Goal: Task Accomplishment & Management: Complete application form

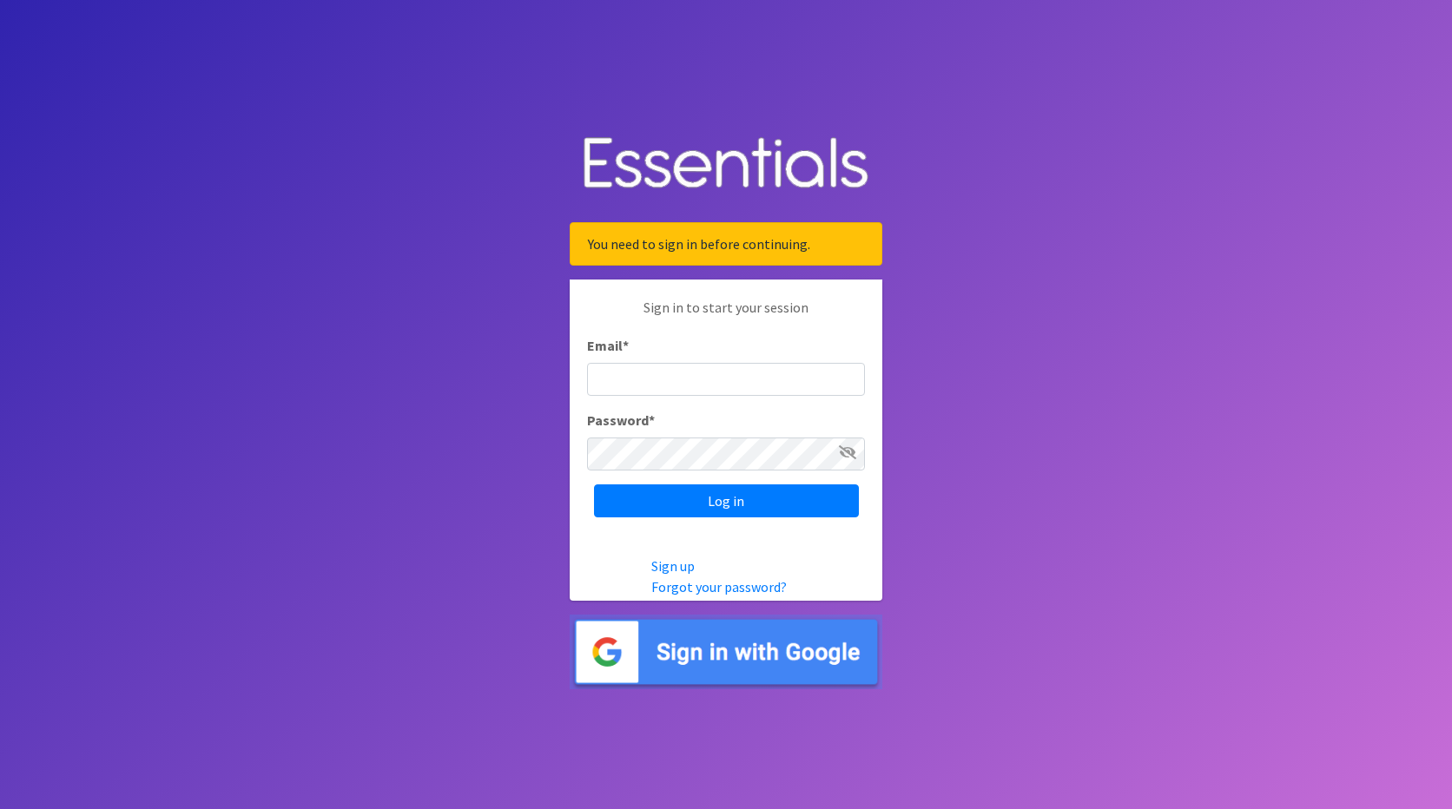
click at [636, 377] on input "Email *" at bounding box center [726, 379] width 278 height 33
type input "[EMAIL_ADDRESS][DOMAIN_NAME]"
click at [759, 502] on input "Log in" at bounding box center [726, 501] width 265 height 33
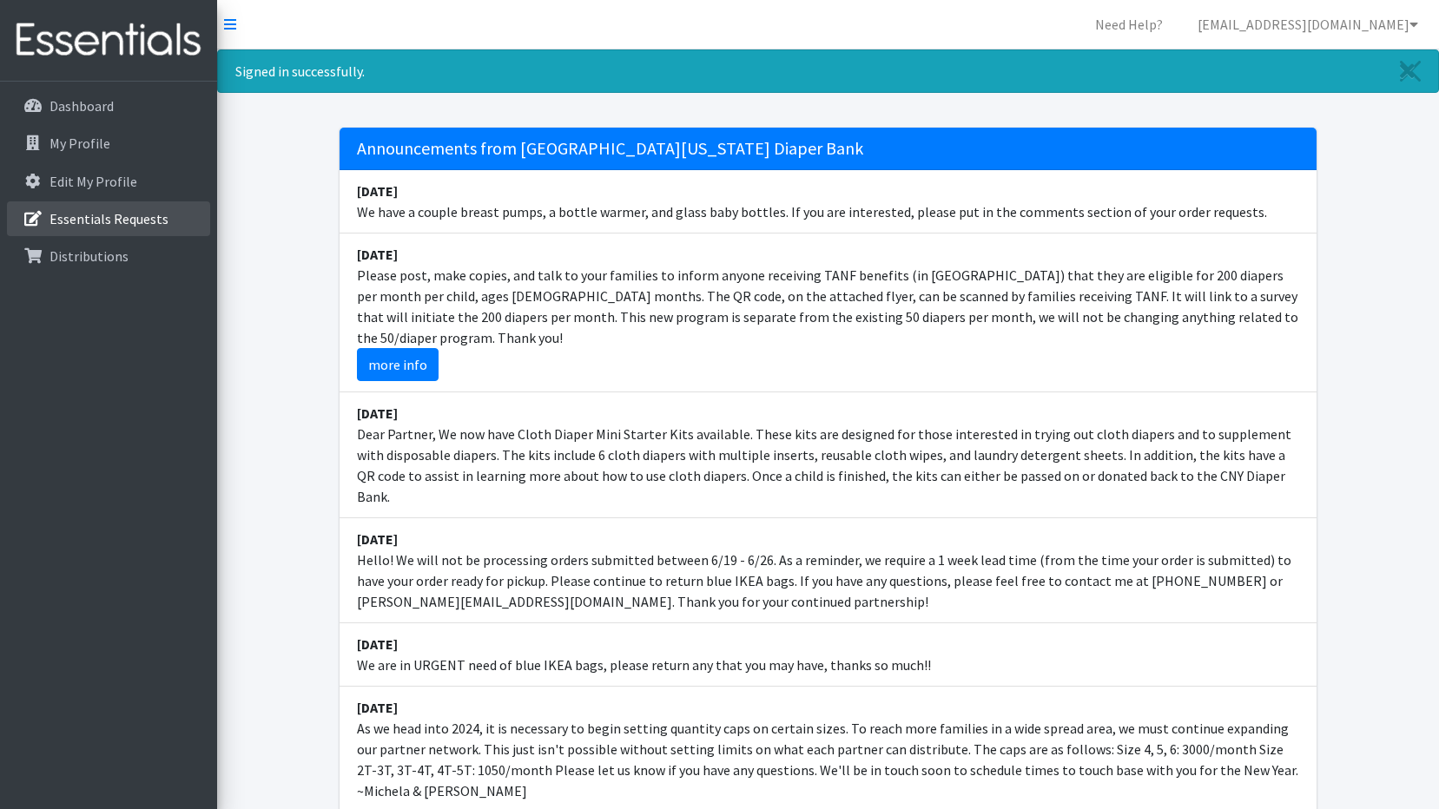
click at [89, 211] on p "Essentials Requests" at bounding box center [108, 218] width 119 height 17
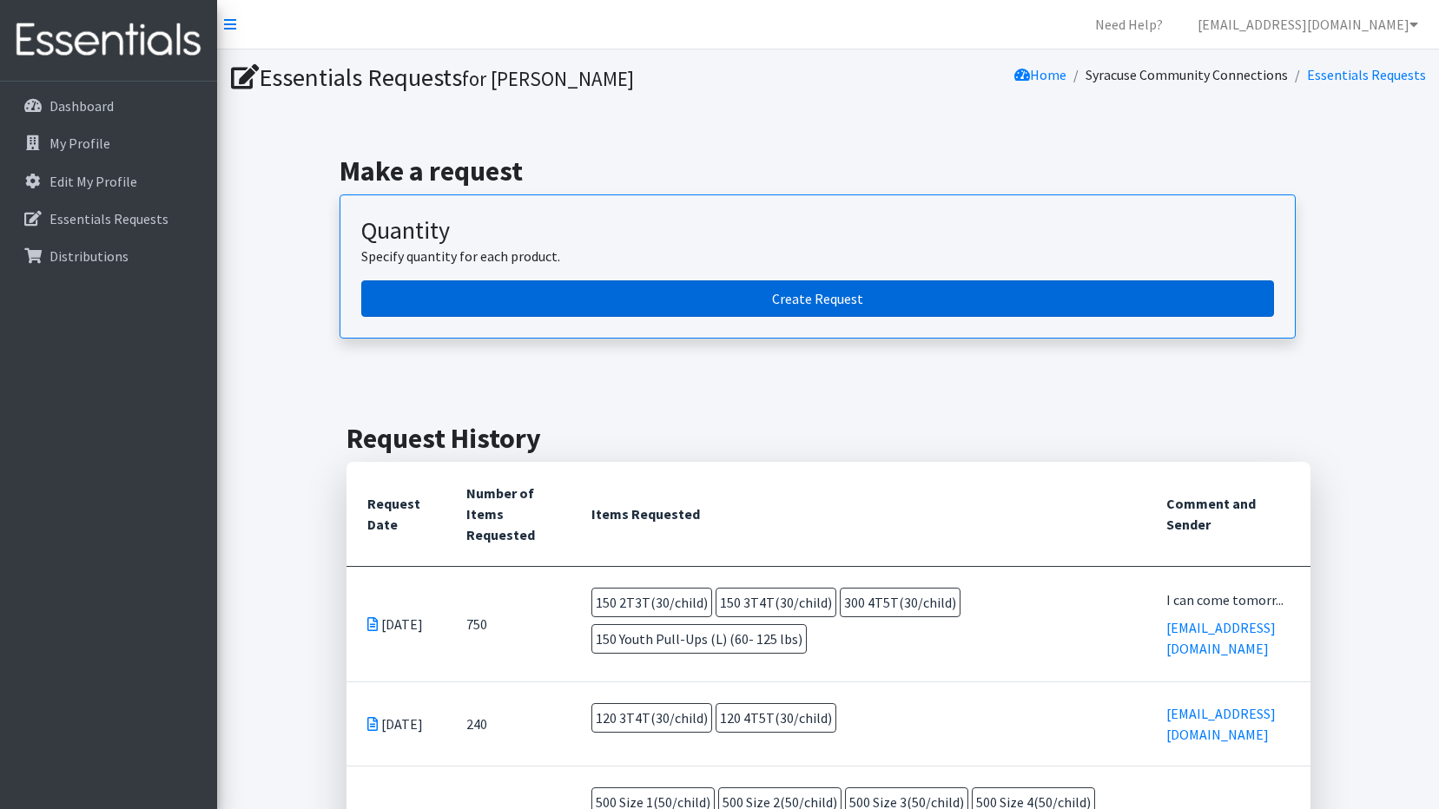
click at [676, 292] on link "Create Request" at bounding box center [817, 298] width 913 height 36
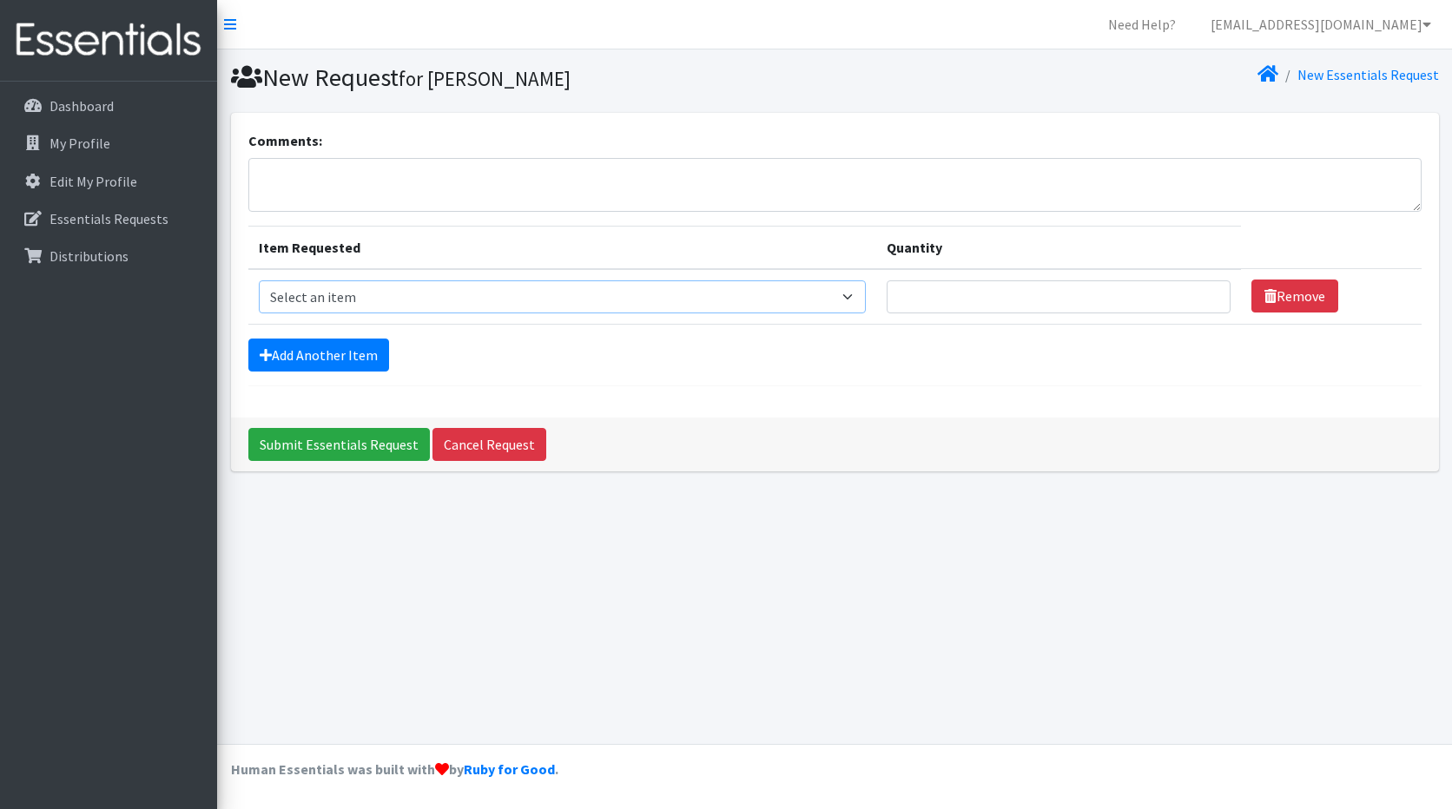
click at [859, 292] on select "Select an item 2T3T(30/child) 3T4T(30/child) 4T5T(30/child) Cloth Diaper Kit (s…" at bounding box center [563, 296] width 608 height 33
select select "950"
click at [259, 280] on select "Select an item 2T3T(30/child) 3T4T(30/child) 4T5T(30/child) Cloth Diaper Kit (s…" at bounding box center [563, 296] width 608 height 33
type input "1"
click at [1202, 302] on input "1" at bounding box center [1059, 296] width 344 height 33
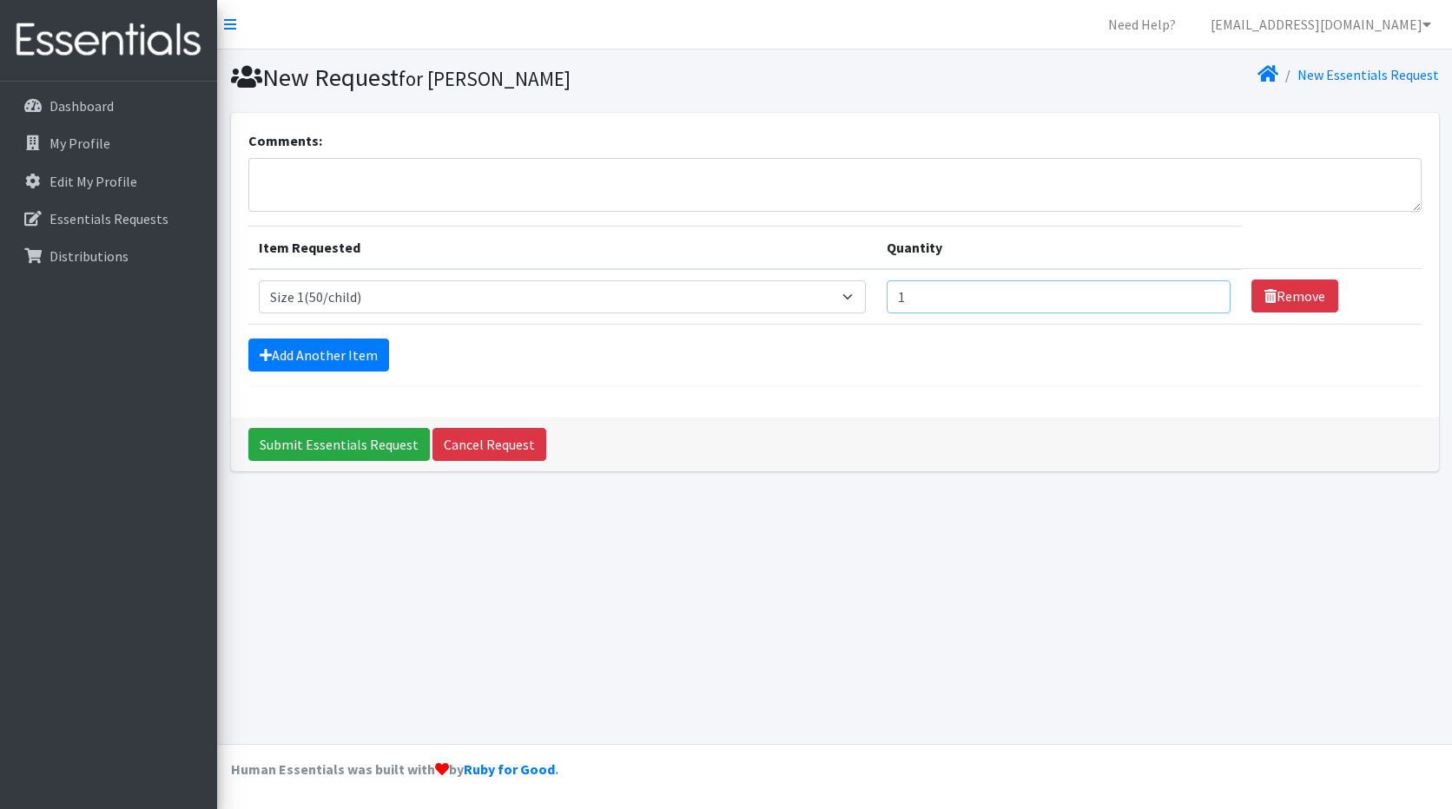
click at [1015, 306] on input "1" at bounding box center [1059, 296] width 344 height 33
click at [1202, 299] on input "1" at bounding box center [1059, 296] width 344 height 33
click at [940, 296] on input "1" at bounding box center [1059, 296] width 344 height 33
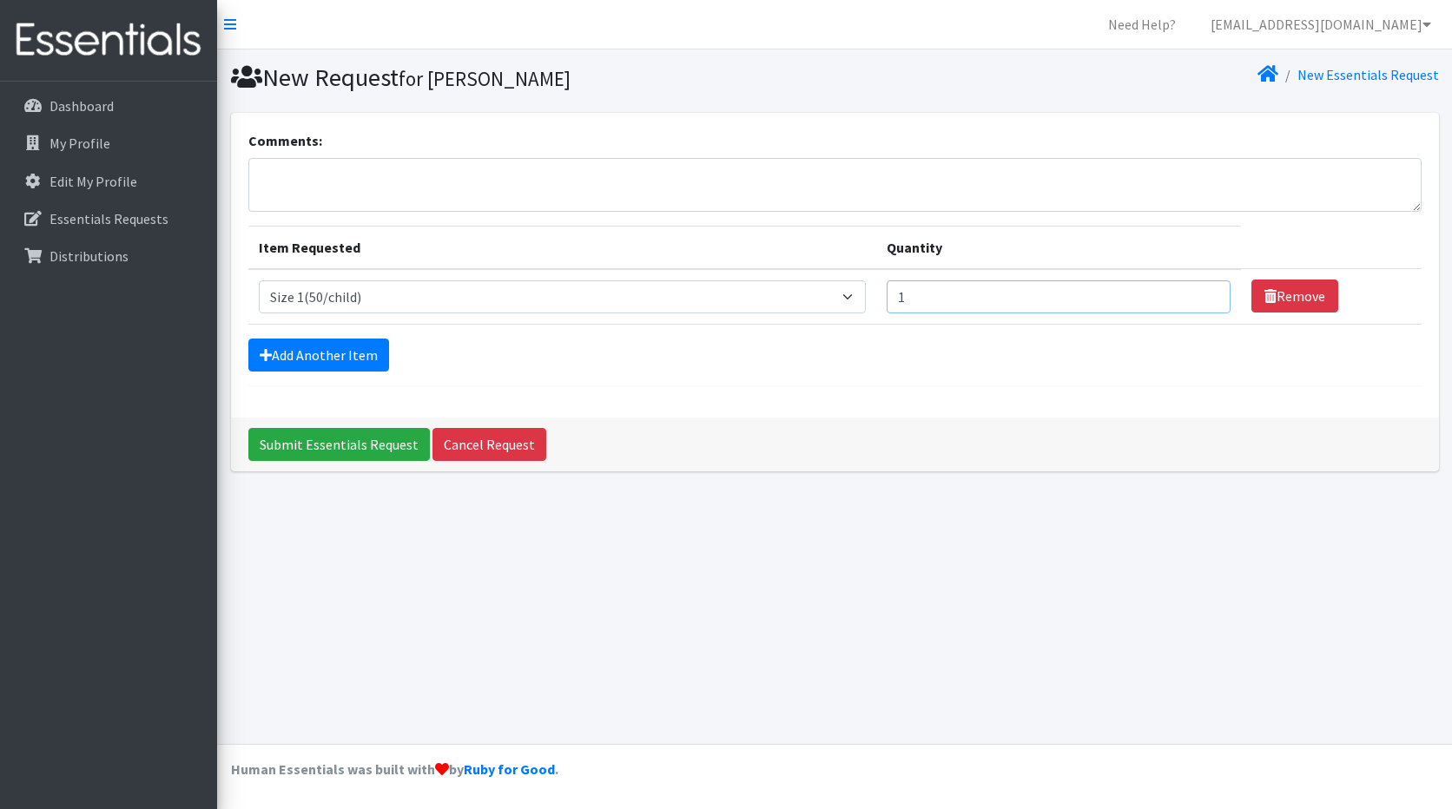
click at [1201, 307] on input "1" at bounding box center [1059, 296] width 344 height 33
click at [1204, 301] on input "1" at bounding box center [1059, 296] width 344 height 33
click at [1204, 291] on input "2" at bounding box center [1059, 296] width 344 height 33
click at [1204, 291] on input "3" at bounding box center [1059, 296] width 344 height 33
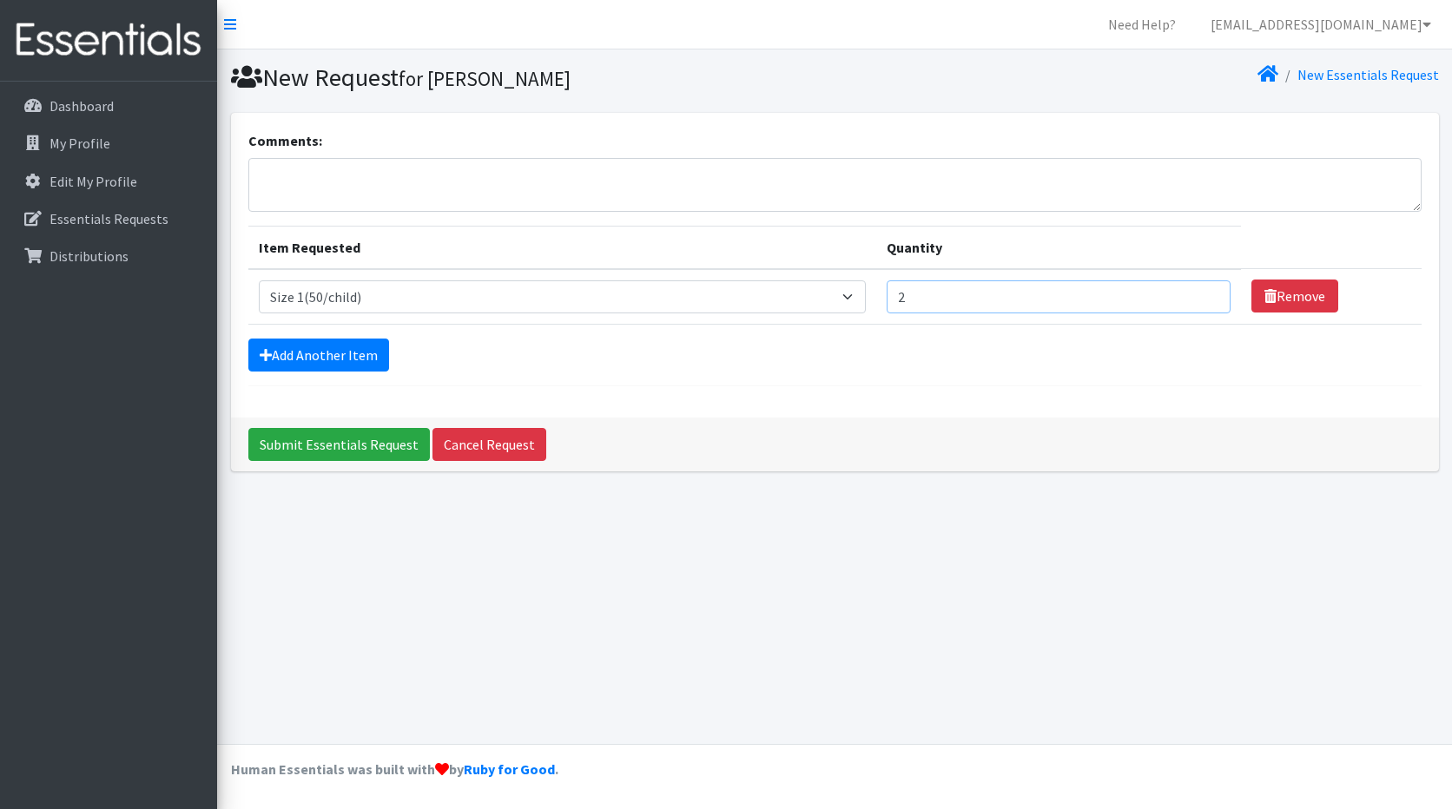
click at [1200, 303] on input "2" at bounding box center [1059, 296] width 344 height 33
type input "1"
click at [1200, 303] on input "1" at bounding box center [1059, 296] width 344 height 33
click at [933, 303] on input "1" at bounding box center [1059, 296] width 344 height 33
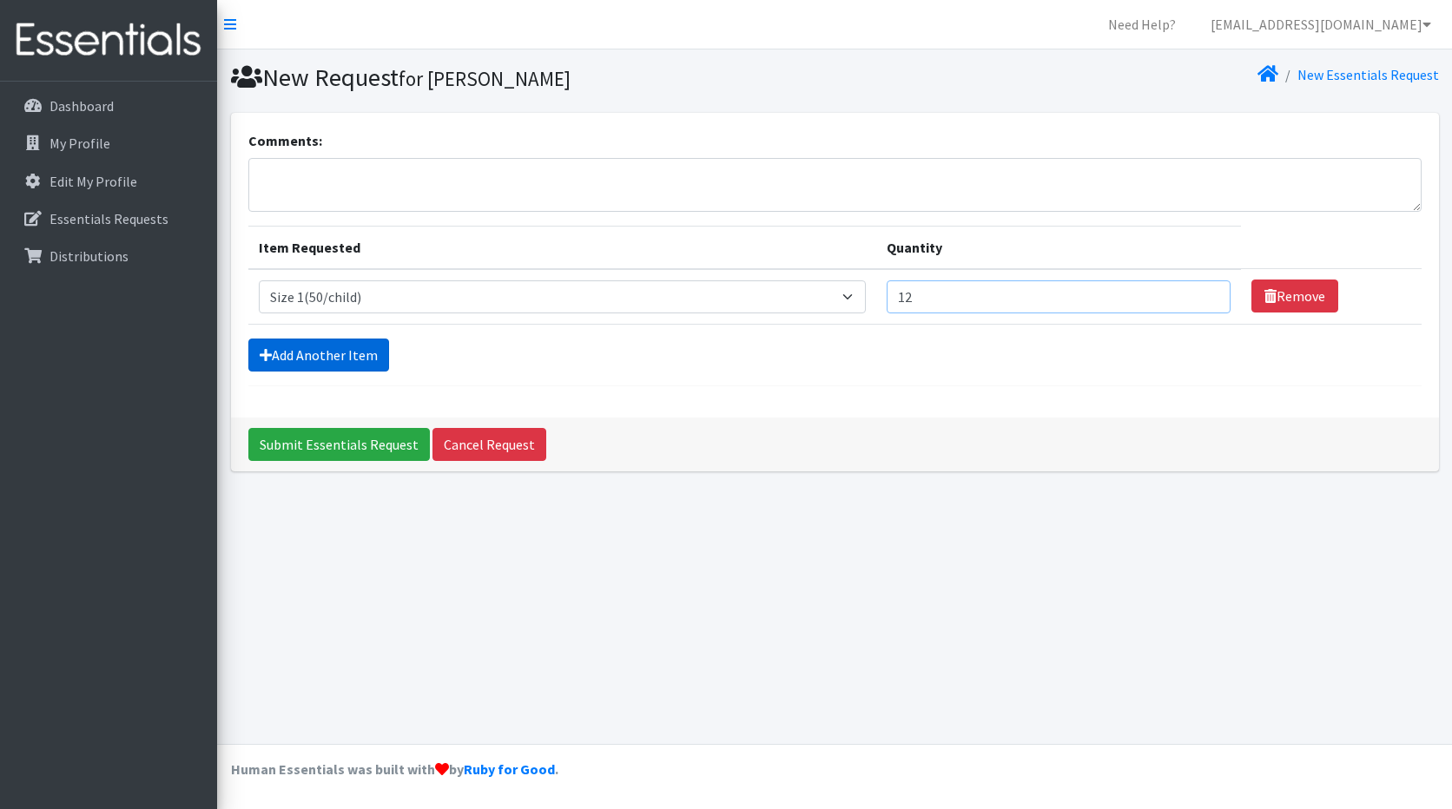
type input "12"
click at [350, 368] on link "Add Another Item" at bounding box center [318, 355] width 141 height 33
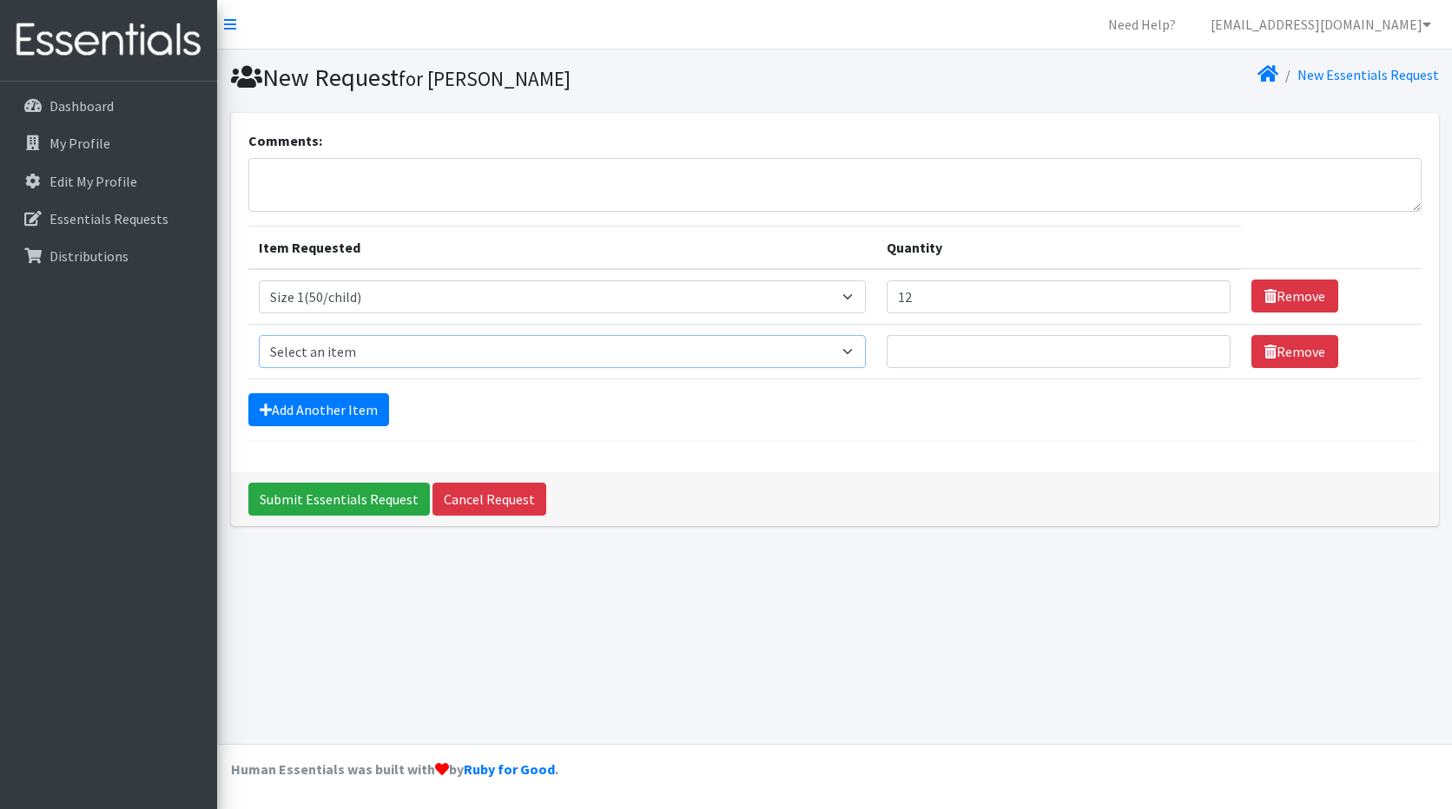
click at [853, 353] on select "Select an item 2T3T(30/child) 3T4T(30/child) 4T5T(30/child) Cloth Diaper Kit (s…" at bounding box center [563, 351] width 608 height 33
select select "951"
click at [259, 335] on select "Select an item 2T3T(30/child) 3T4T(30/child) 4T5T(30/child) Cloth Diaper Kit (s…" at bounding box center [563, 351] width 608 height 33
click at [1059, 355] on input "Quantity" at bounding box center [1059, 351] width 344 height 33
type input "12"
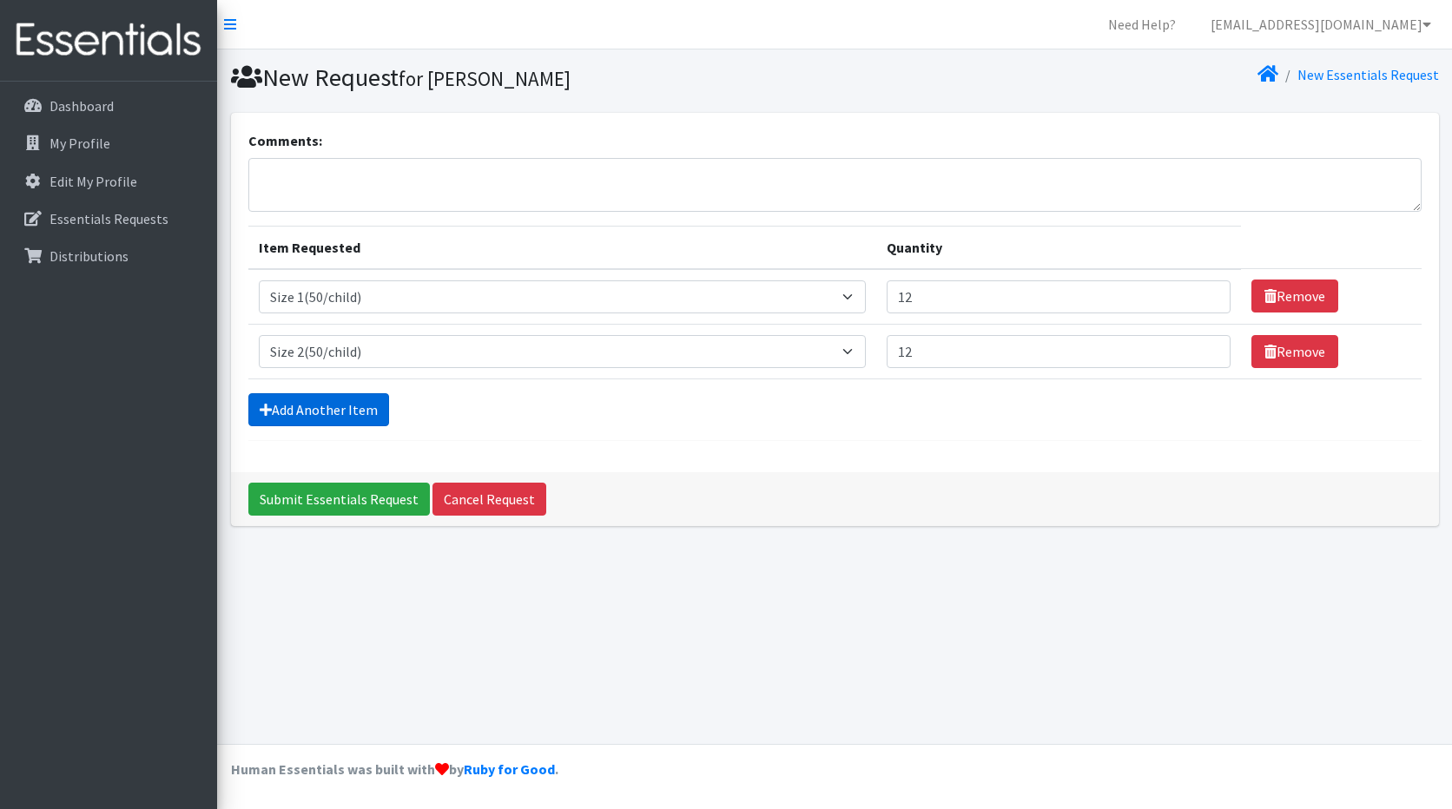
click at [360, 419] on link "Add Another Item" at bounding box center [318, 409] width 141 height 33
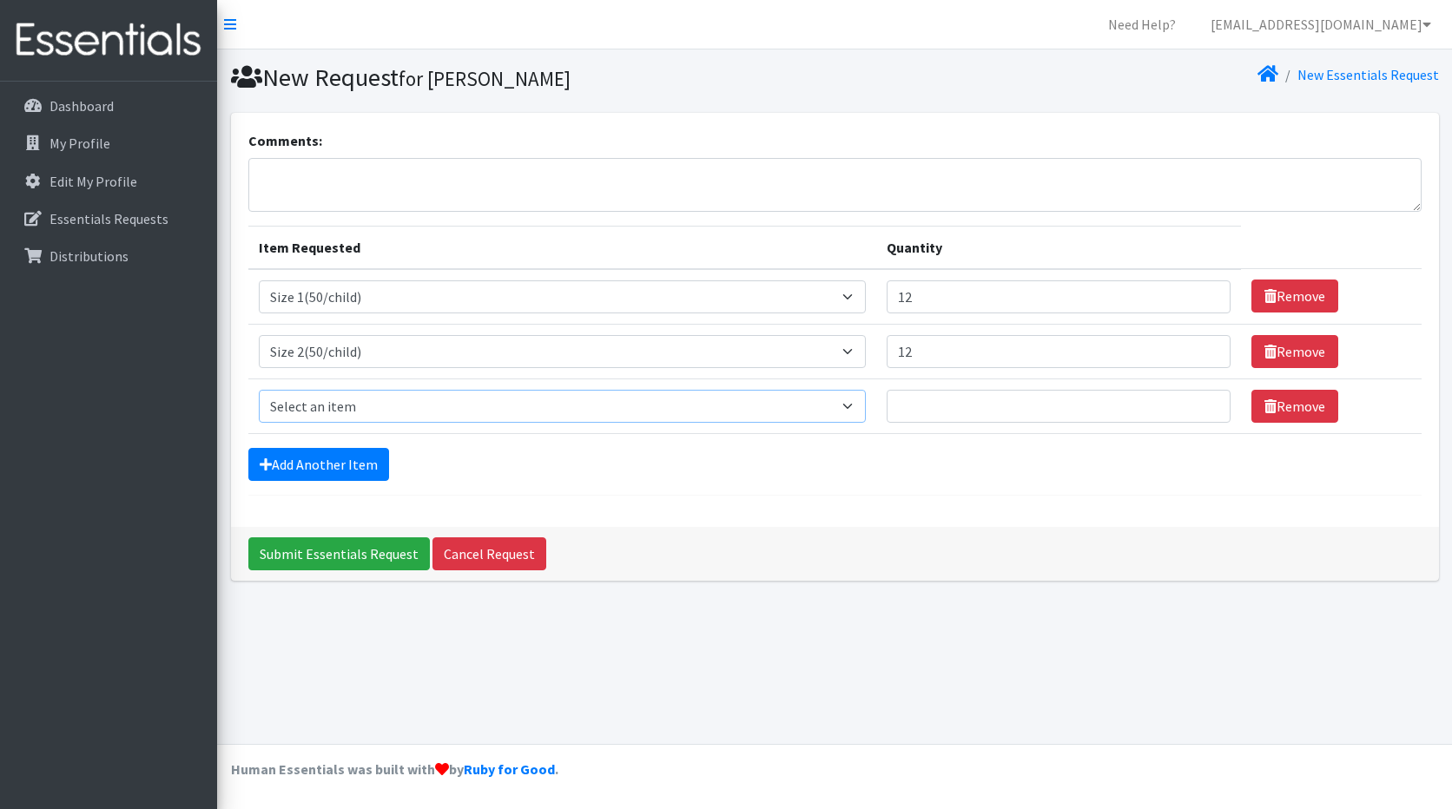
click at [853, 412] on select "Select an item 2T3T(30/child) 3T4T(30/child) 4T5T(30/child) Cloth Diaper Kit (s…" at bounding box center [563, 406] width 608 height 33
select select "954"
click at [259, 390] on select "Select an item 2T3T(30/child) 3T4T(30/child) 4T5T(30/child) Cloth Diaper Kit (s…" at bounding box center [563, 406] width 608 height 33
click at [947, 407] on input "Quantity" at bounding box center [1059, 406] width 344 height 33
type input "12"
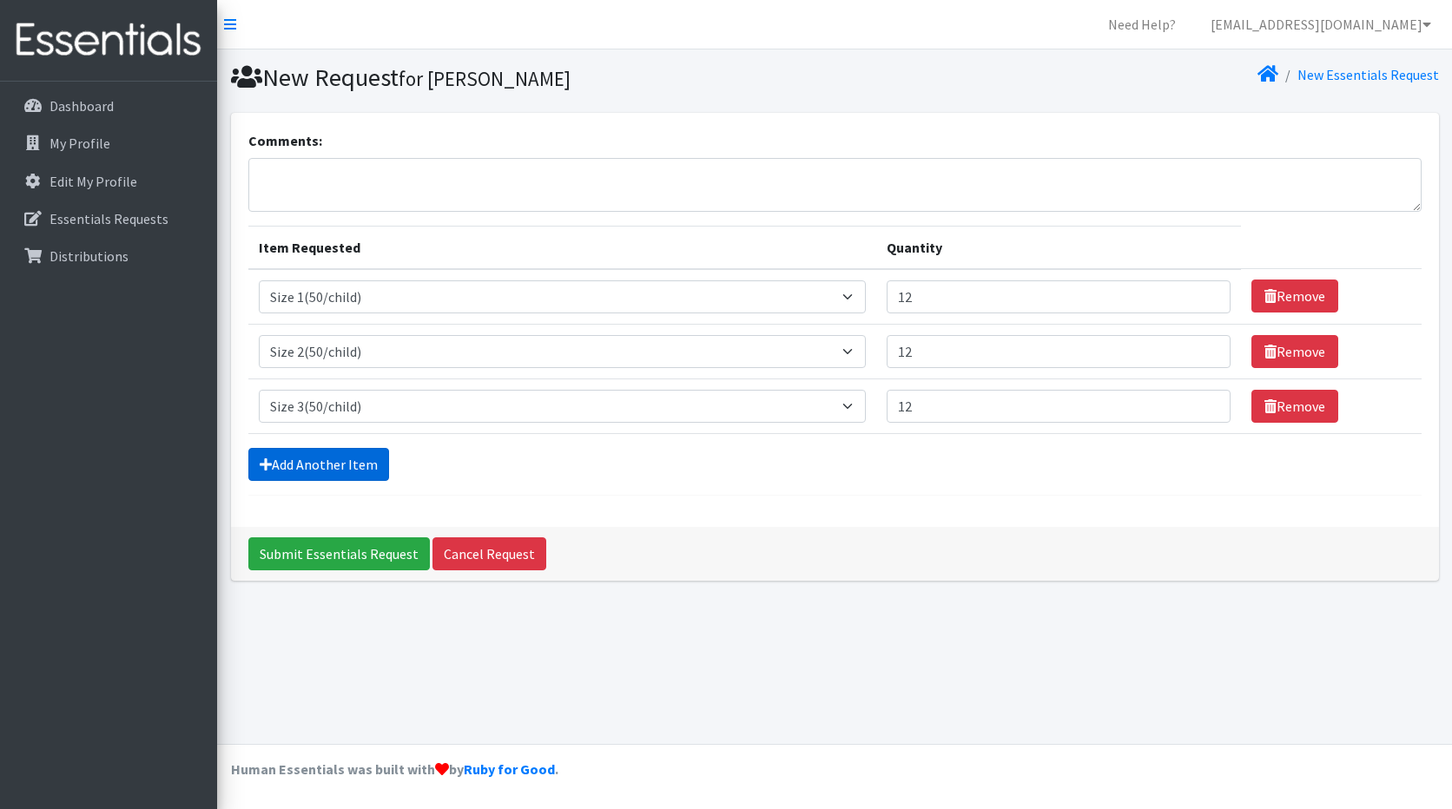
click at [321, 462] on link "Add Another Item" at bounding box center [318, 464] width 141 height 33
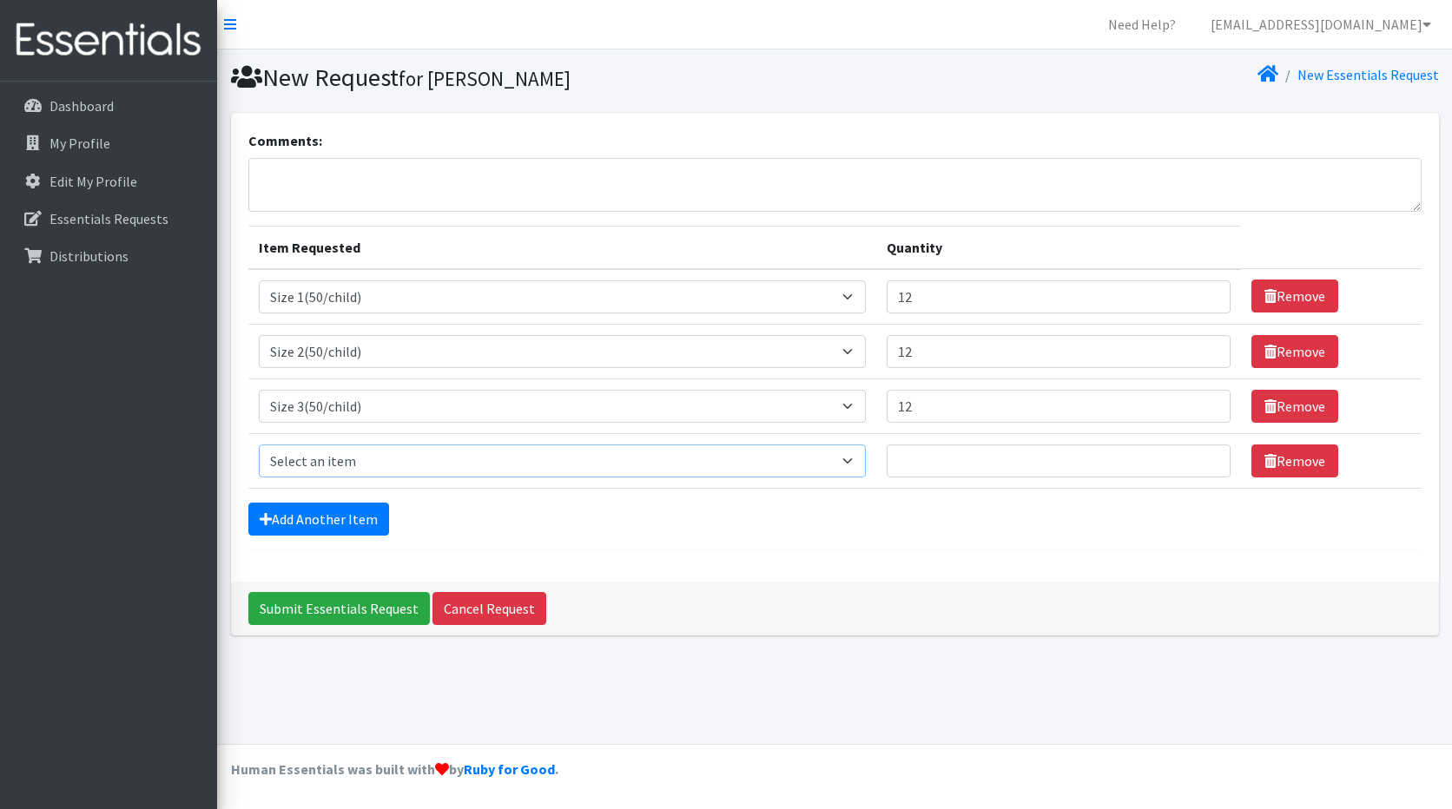
click at [855, 472] on select "Select an item 2T3T(30/child) 3T4T(30/child) 4T5T(30/child) Cloth Diaper Kit (s…" at bounding box center [563, 461] width 608 height 33
select select "963"
click at [259, 445] on select "Select an item 2T3T(30/child) 3T4T(30/child) 4T5T(30/child) Cloth Diaper Kit (s…" at bounding box center [563, 461] width 608 height 33
click at [949, 472] on input "Quantity" at bounding box center [1059, 461] width 344 height 33
type input "12"
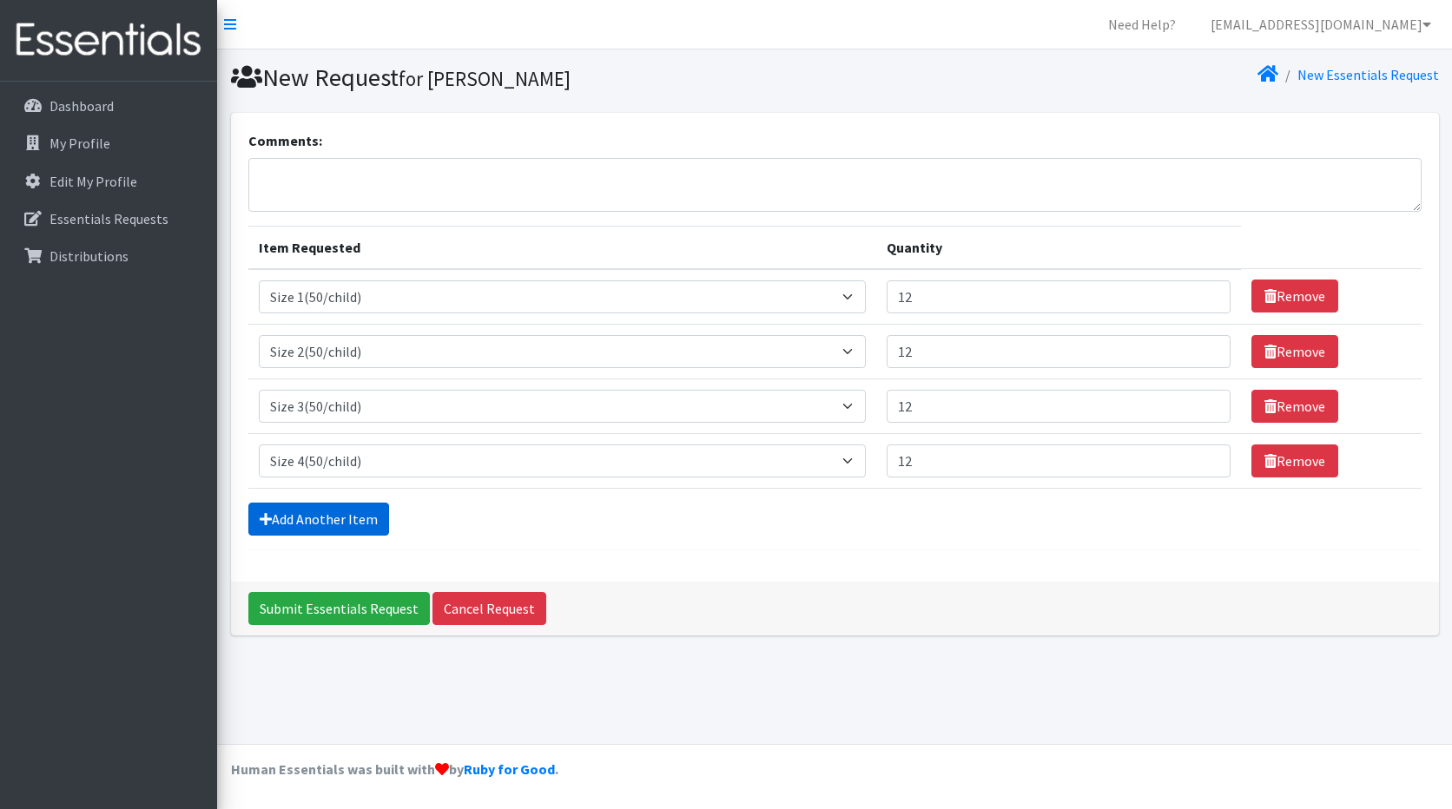
click at [342, 512] on link "Add Another Item" at bounding box center [318, 519] width 141 height 33
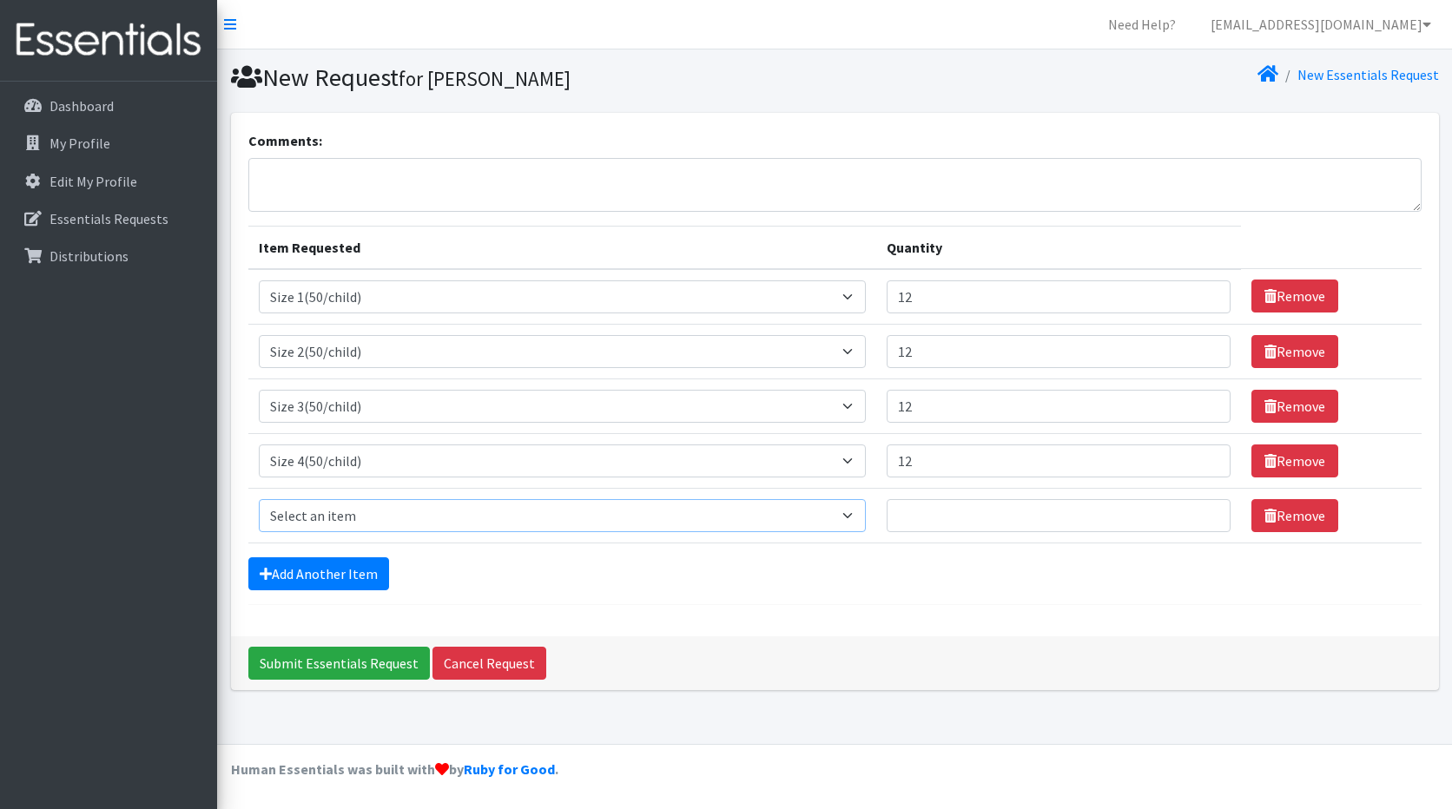
click at [857, 518] on select "Select an item 2T3T(30/child) 3T4T(30/child) 4T5T(30/child) Cloth Diaper Kit (s…" at bounding box center [563, 515] width 608 height 33
select select "964"
click at [259, 499] on select "Select an item 2T3T(30/child) 3T4T(30/child) 4T5T(30/child) Cloth Diaper Kit (s…" at bounding box center [563, 515] width 608 height 33
click at [956, 518] on input "Quantity" at bounding box center [1059, 515] width 344 height 33
type input "12"
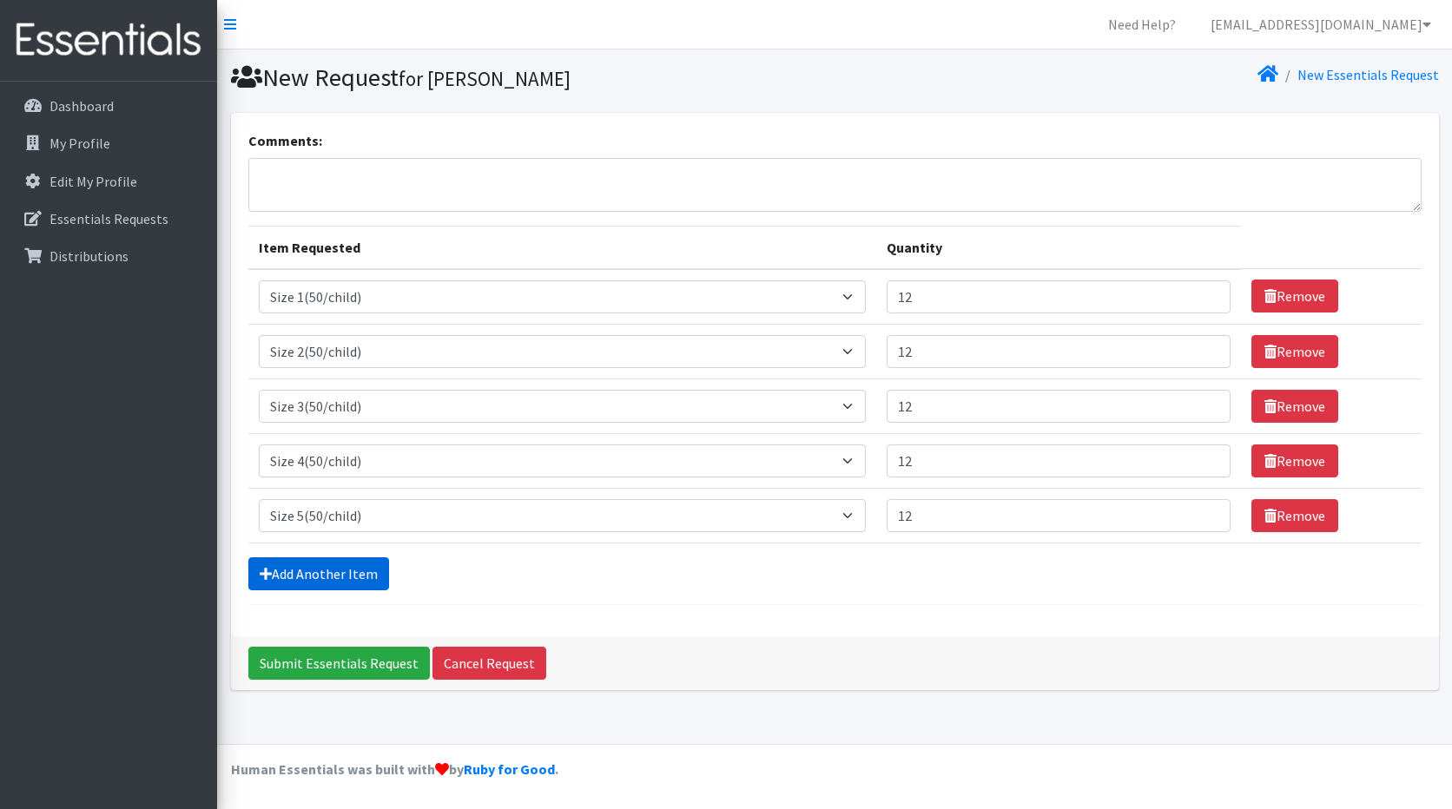
click at [276, 569] on link "Add Another Item" at bounding box center [318, 574] width 141 height 33
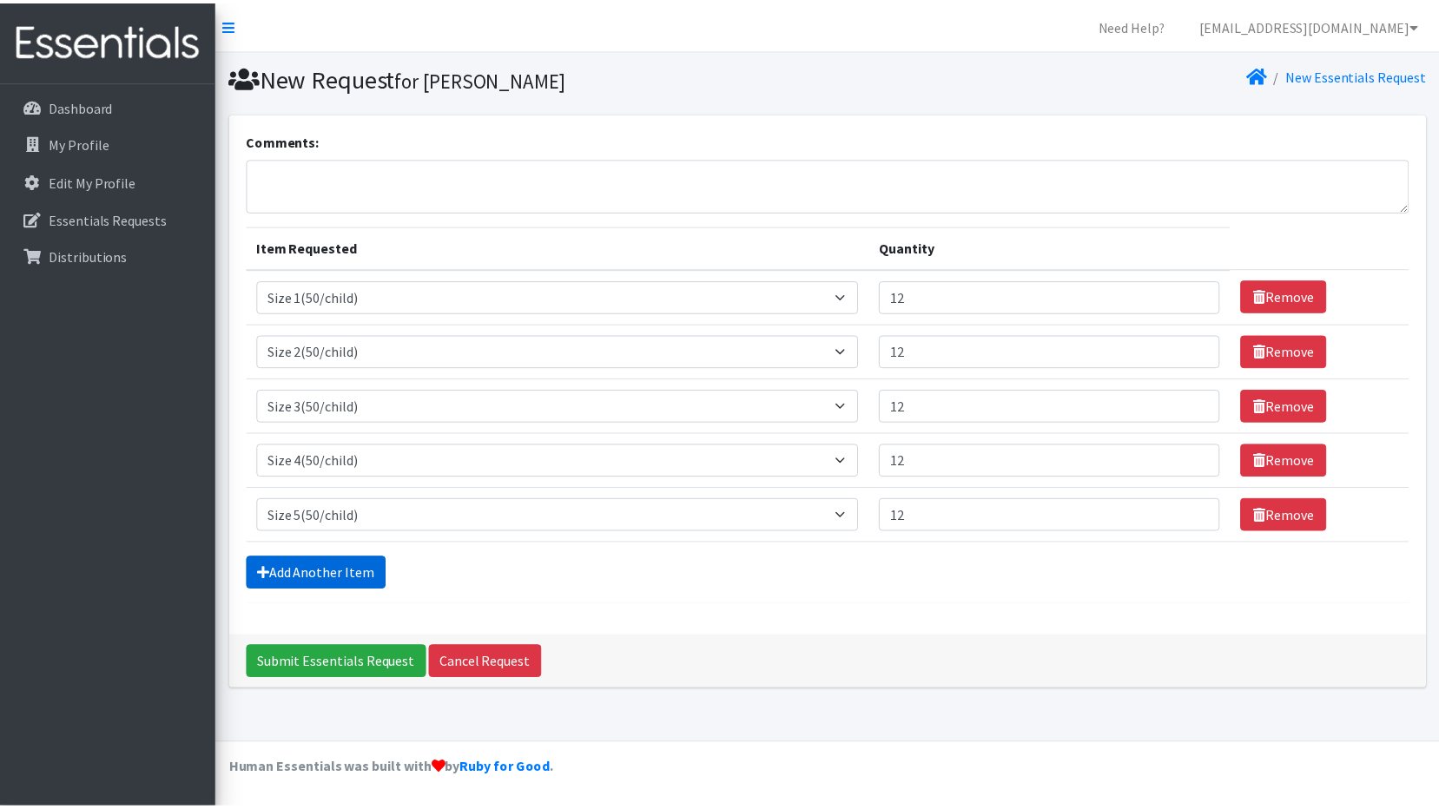
scroll to position [15, 0]
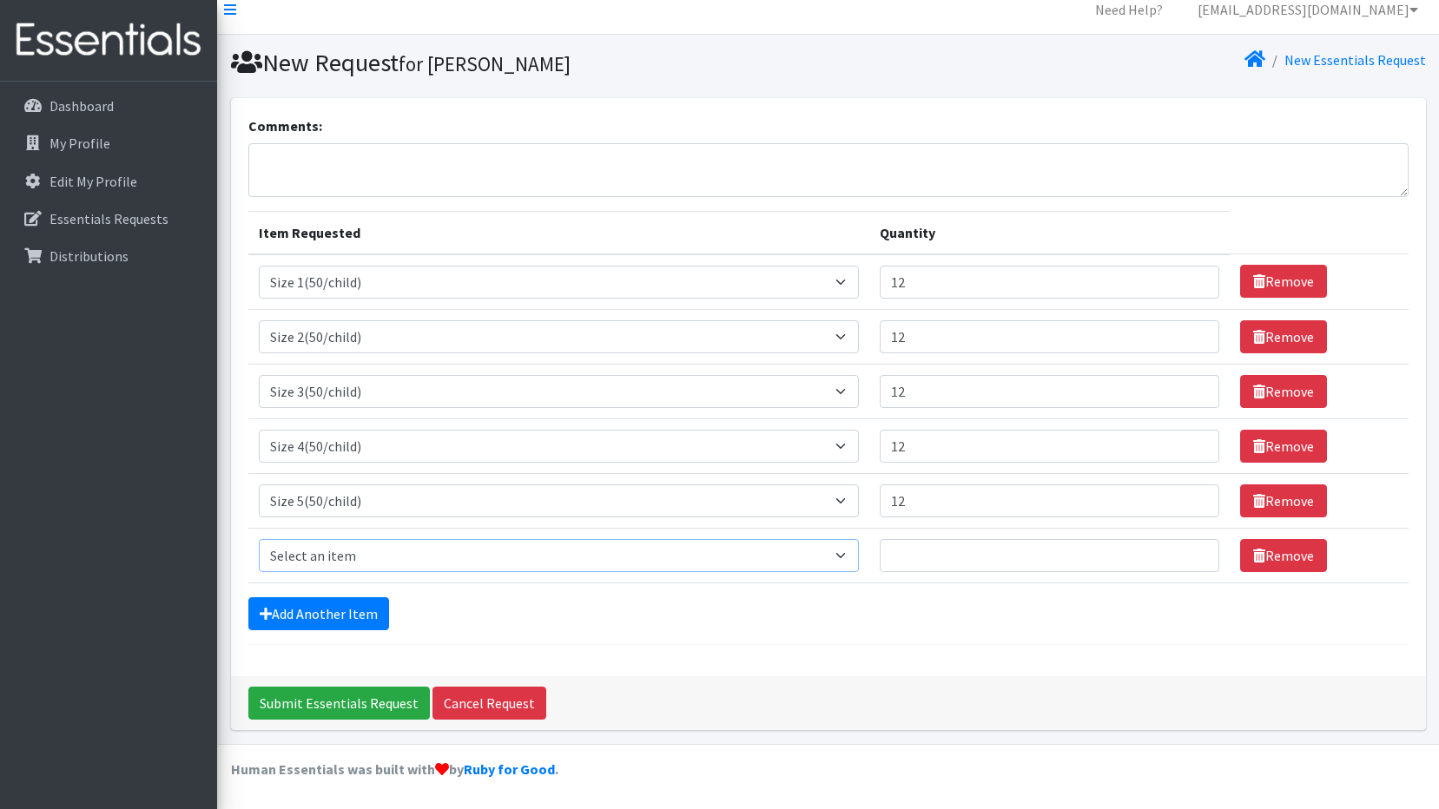
click at [846, 563] on select "Select an item 2T3T(30/child) 3T4T(30/child) 4T5T(30/child) Cloth Diaper Kit (s…" at bounding box center [559, 555] width 601 height 33
select select "966"
click at [259, 539] on select "Select an item 2T3T(30/child) 3T4T(30/child) 4T5T(30/child) Cloth Diaper Kit (s…" at bounding box center [559, 555] width 601 height 33
click at [924, 565] on input "Quantity" at bounding box center [1050, 555] width 340 height 33
type input "24"
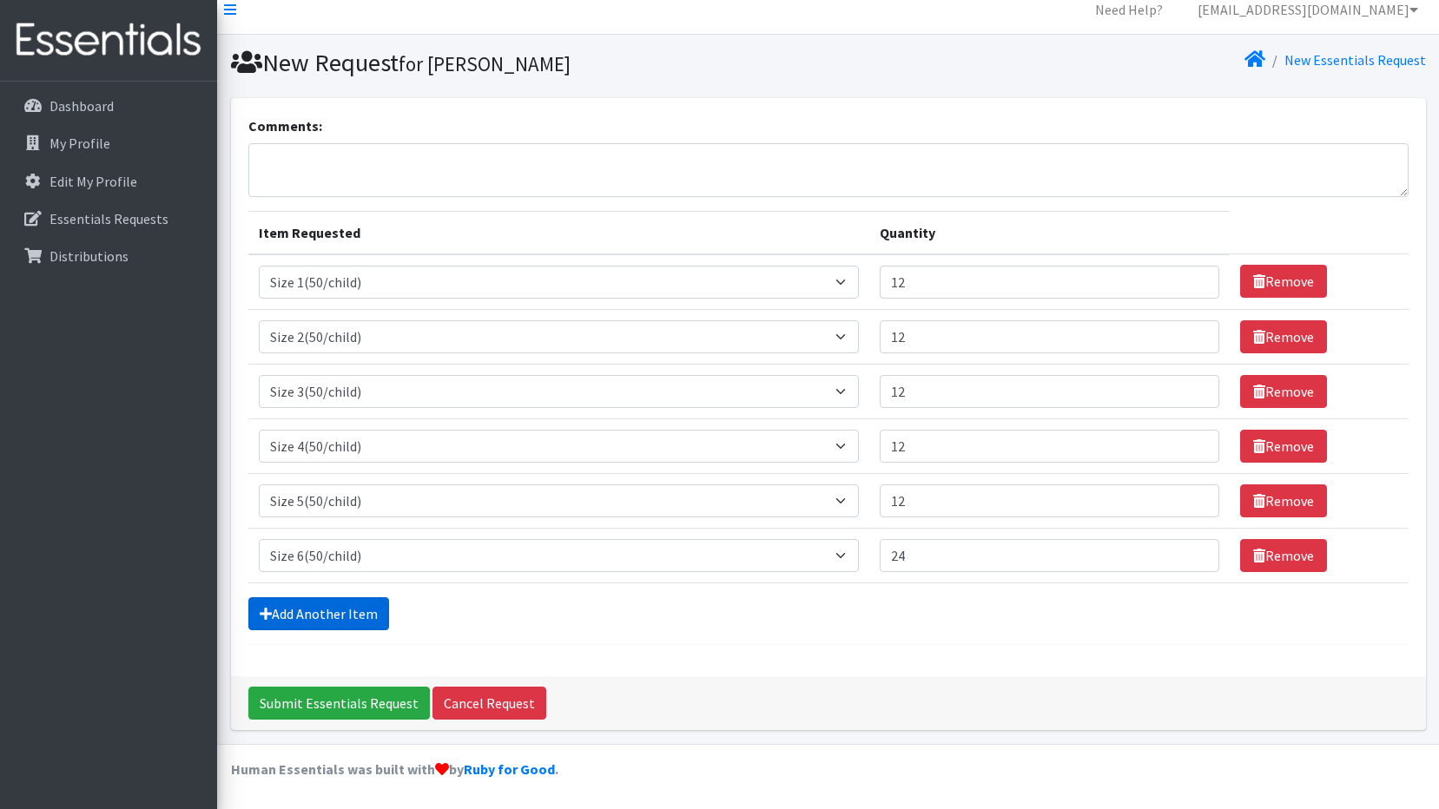
click at [313, 620] on link "Add Another Item" at bounding box center [318, 613] width 141 height 33
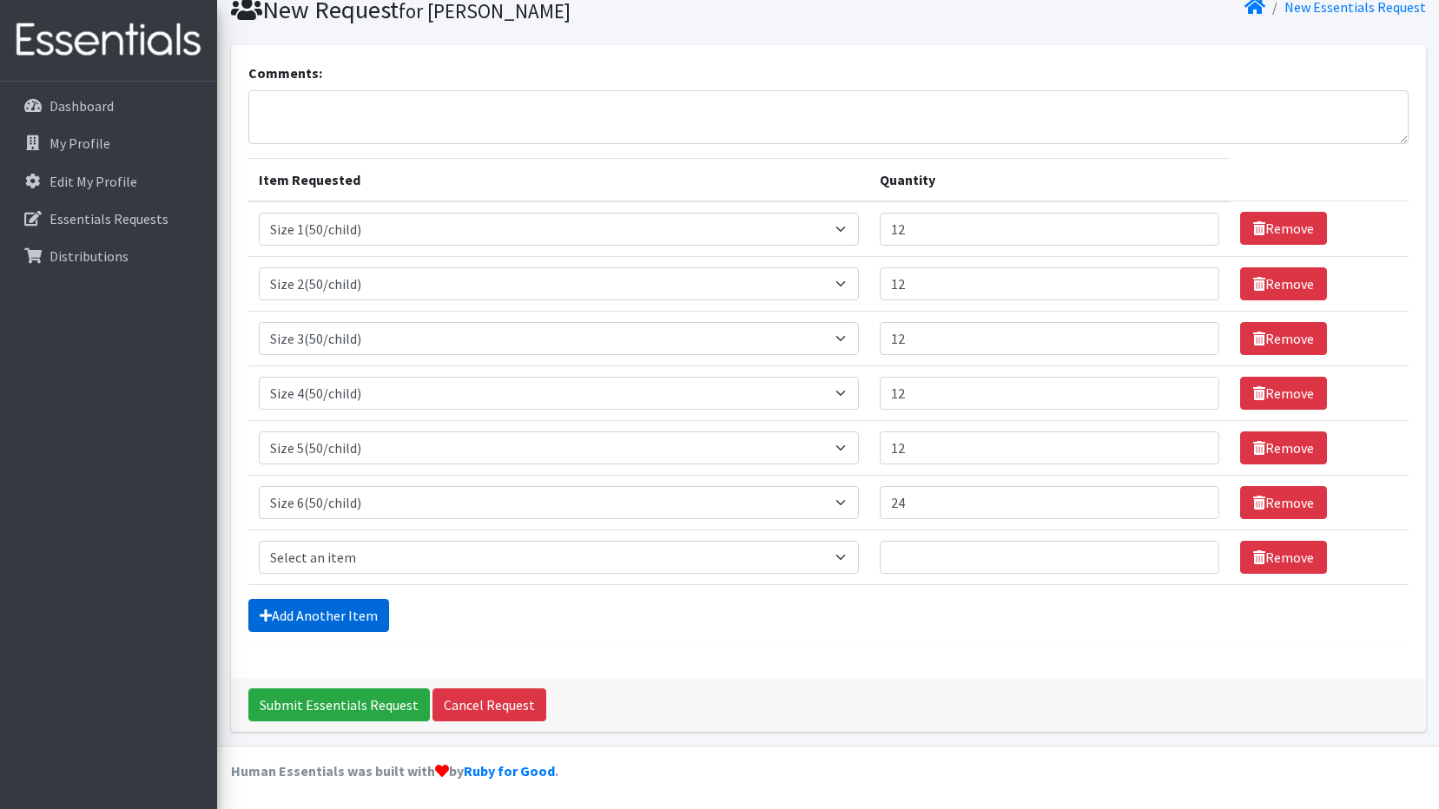
scroll to position [69, 0]
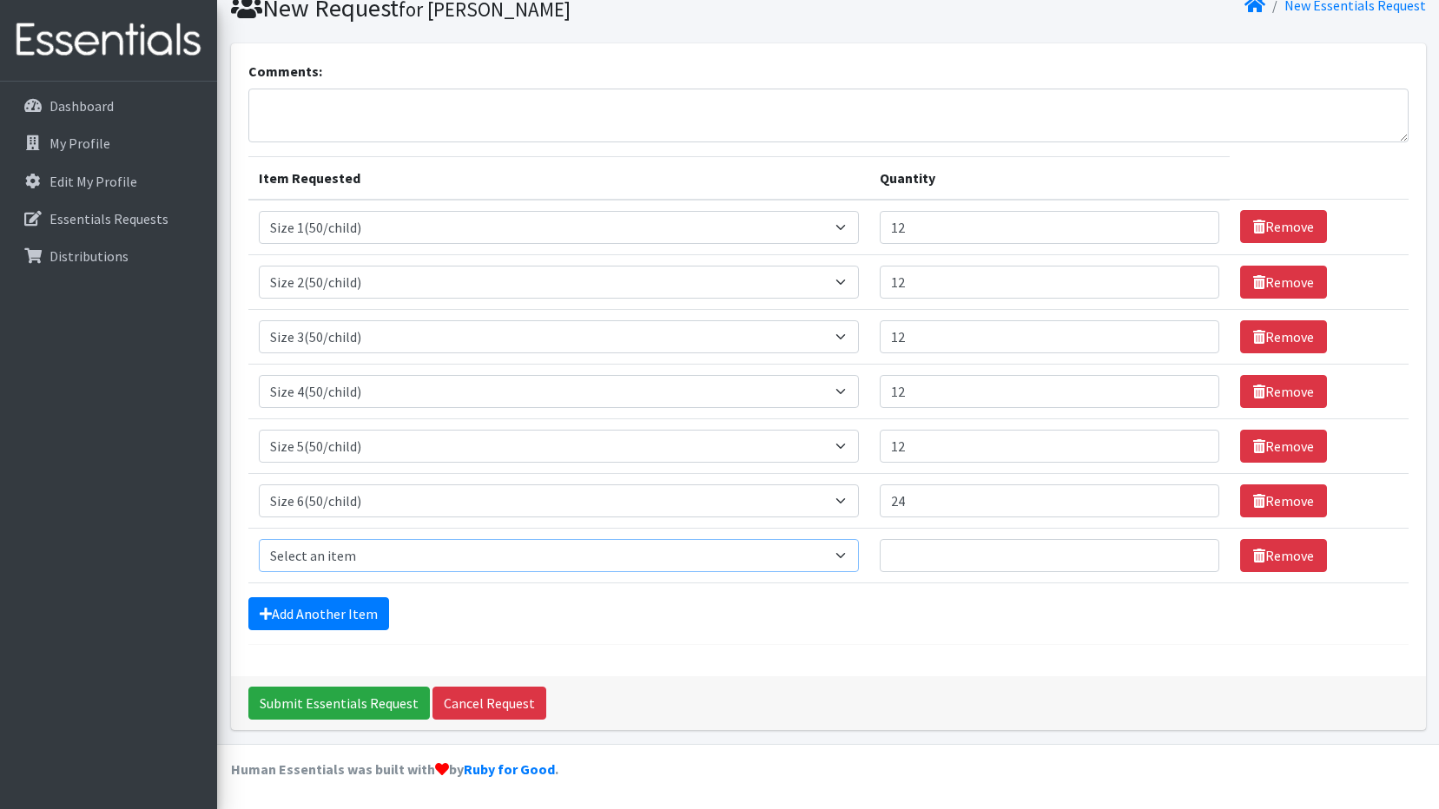
click at [844, 555] on select "Select an item 2T3T(30/child) 3T4T(30/child) 4T5T(30/child) Cloth Diaper Kit (s…" at bounding box center [559, 555] width 601 height 33
select select "961"
click at [259, 539] on select "Select an item 2T3T(30/child) 3T4T(30/child) 4T5T(30/child) Cloth Diaper Kit (s…" at bounding box center [559, 555] width 601 height 33
click at [926, 560] on input "Quantity" at bounding box center [1050, 555] width 340 height 33
type input "12"
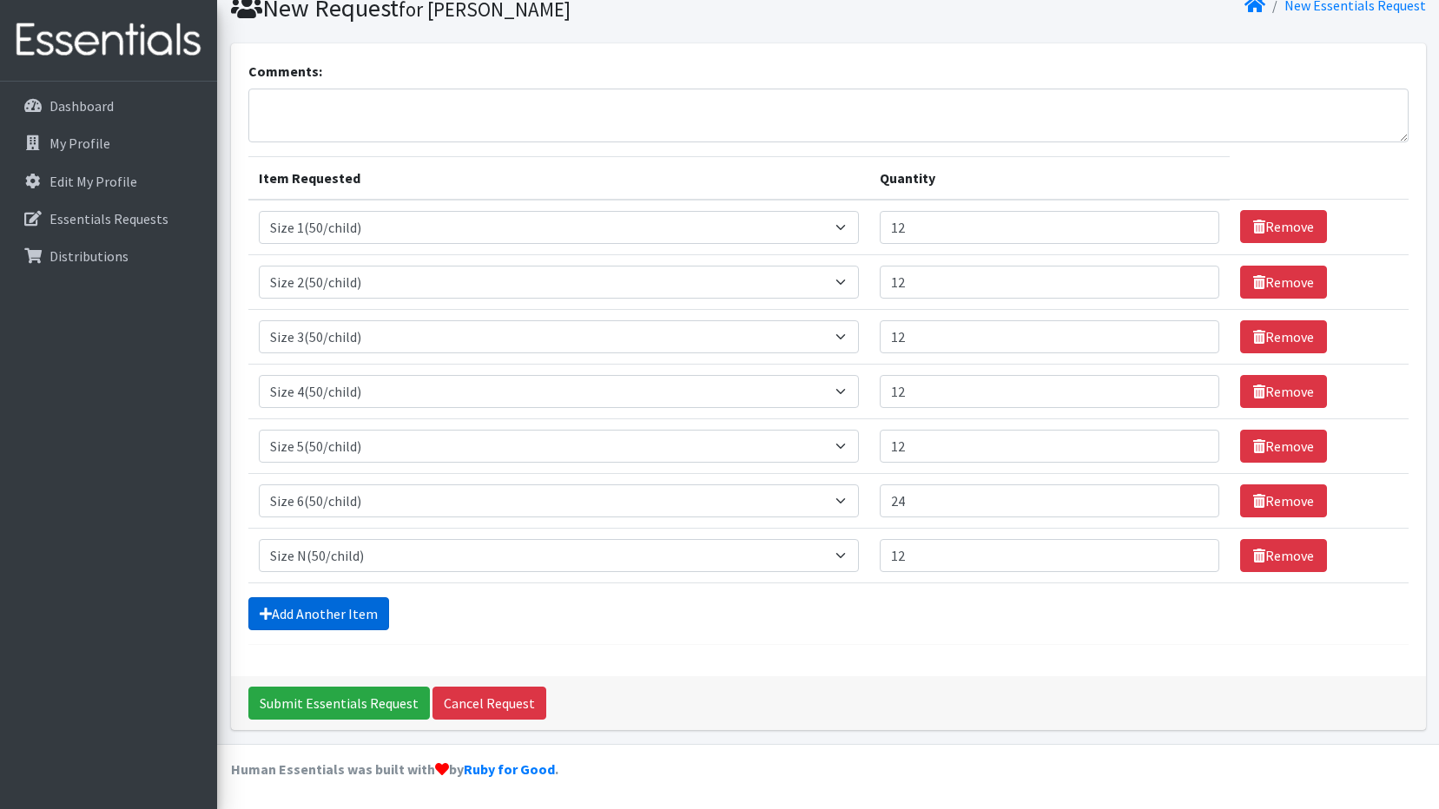
click at [311, 624] on link "Add Another Item" at bounding box center [318, 613] width 141 height 33
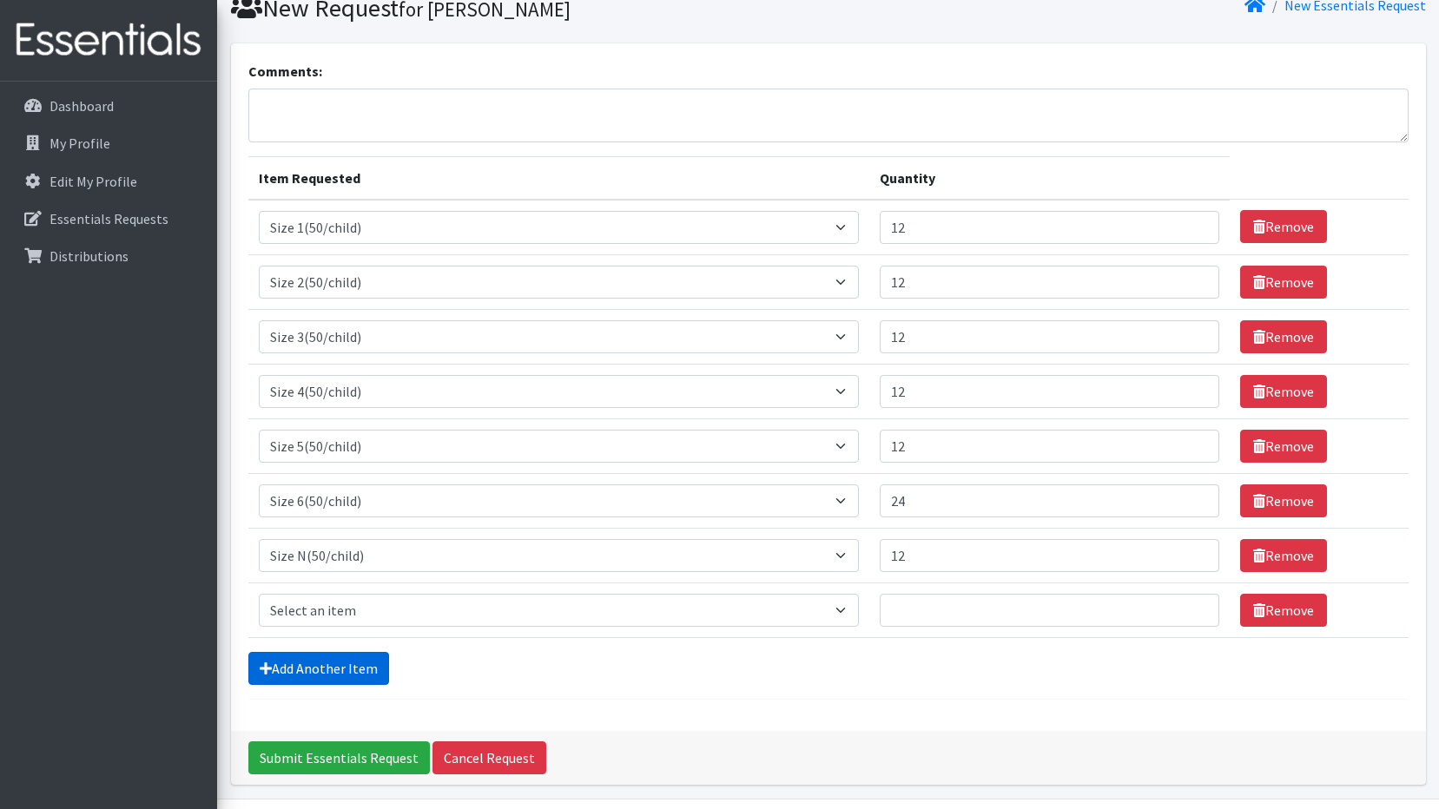
scroll to position [124, 0]
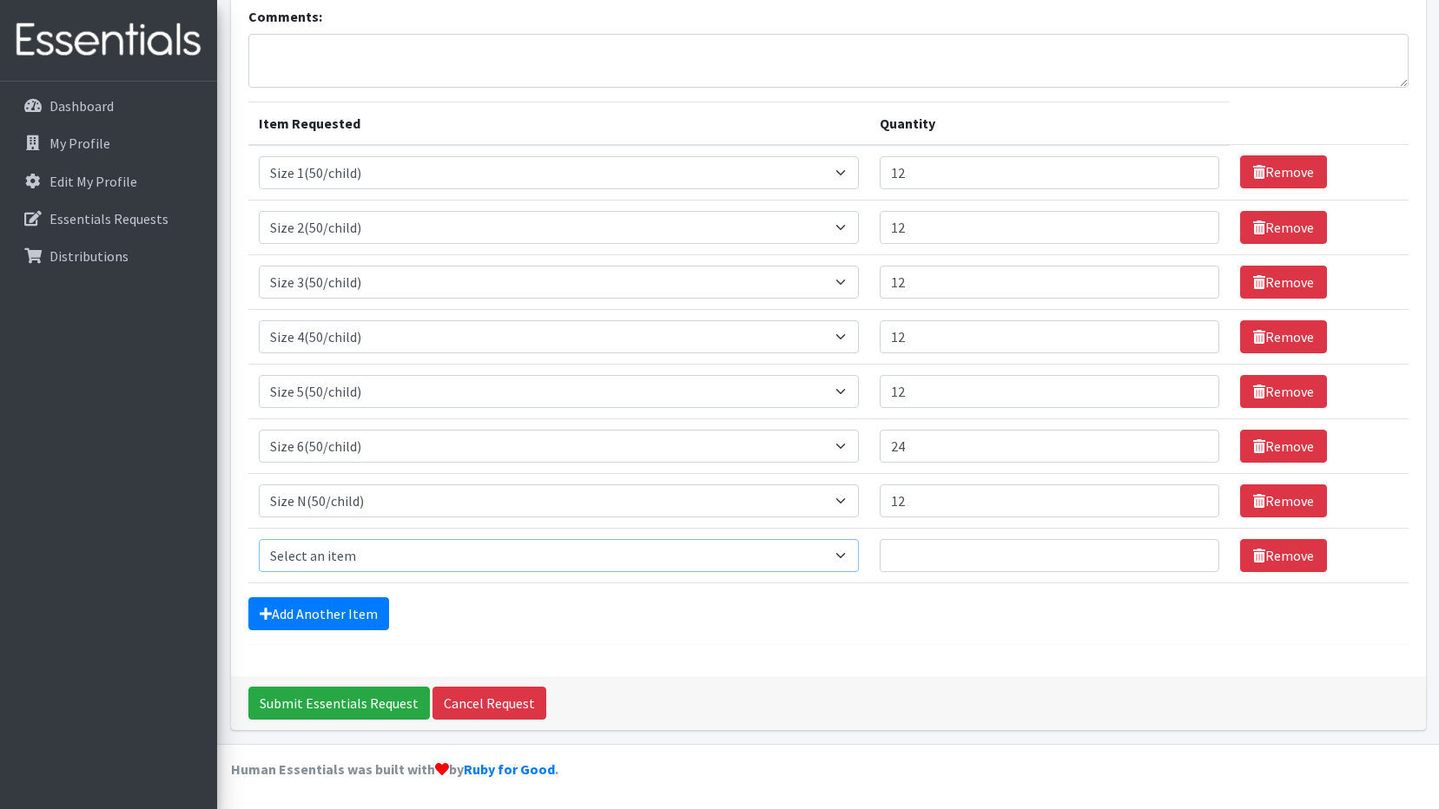
click at [849, 557] on select "Select an item 2T3T(30/child) 3T4T(30/child) 4T5T(30/child) Cloth Diaper Kit (s…" at bounding box center [559, 555] width 601 height 33
select select "939"
click at [259, 539] on select "Select an item 2T3T(30/child) 3T4T(30/child) 4T5T(30/child) Cloth Diaper Kit (s…" at bounding box center [559, 555] width 601 height 33
click at [951, 559] on input "Quantity" at bounding box center [1050, 555] width 340 height 33
type input "24"
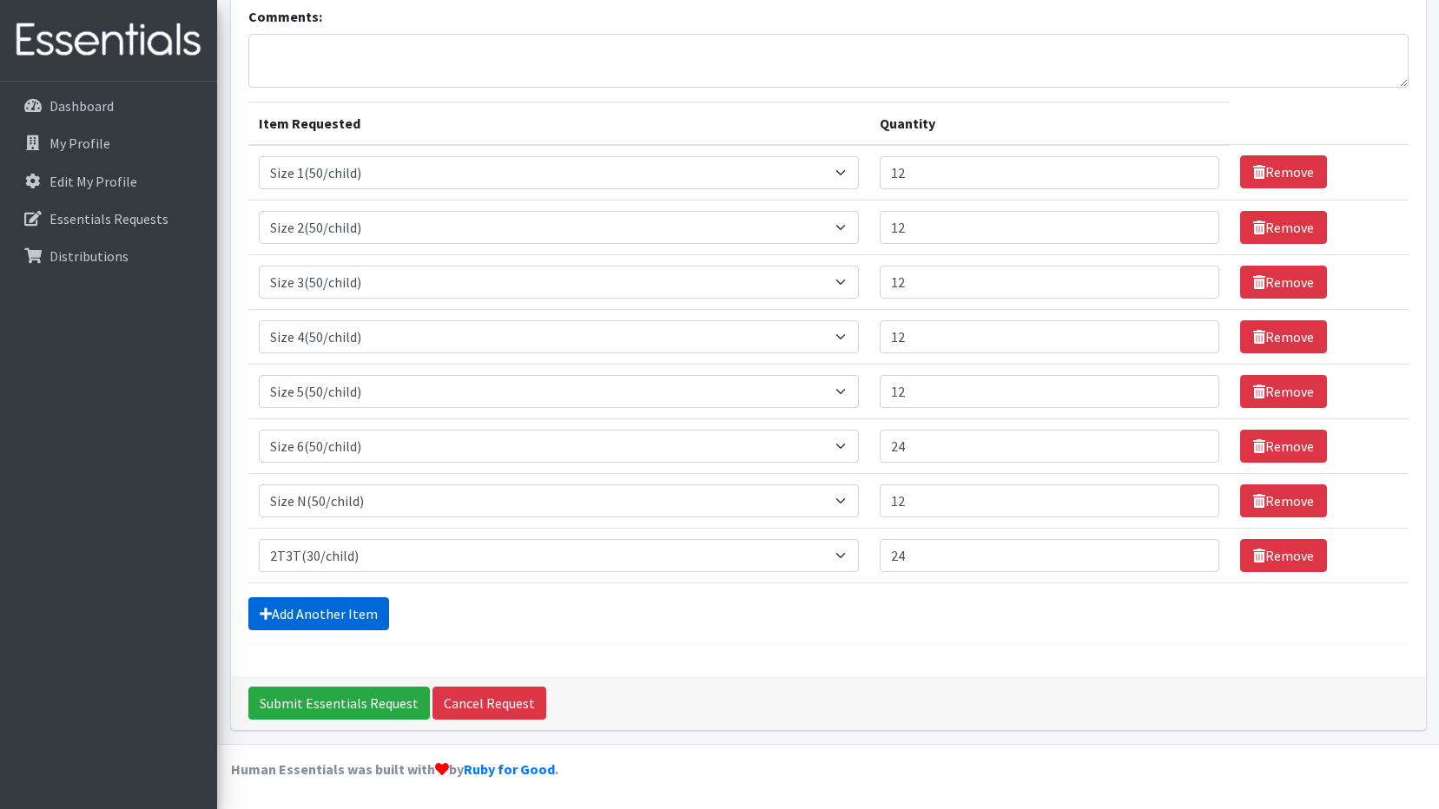
click at [333, 609] on link "Add Another Item" at bounding box center [318, 613] width 141 height 33
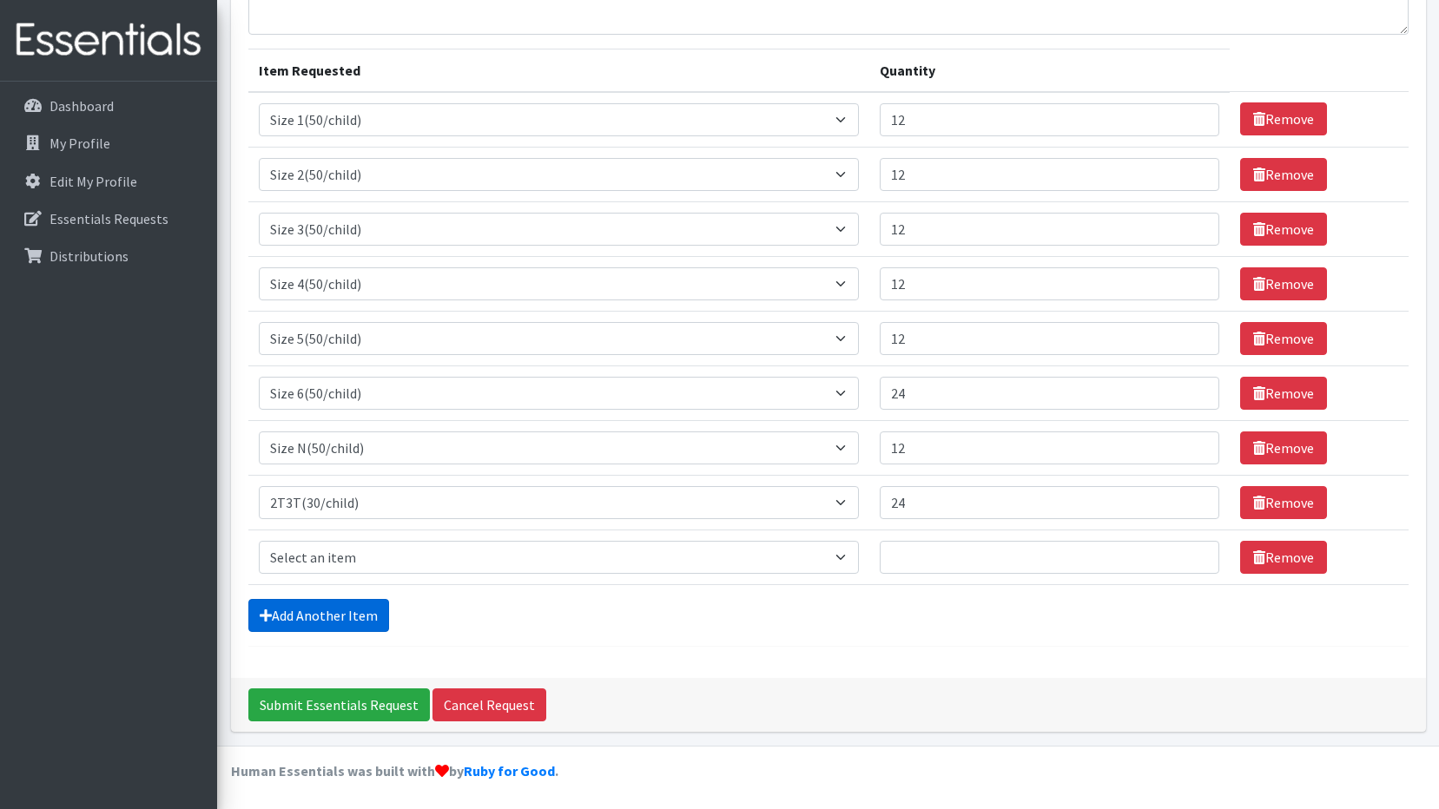
scroll to position [179, 0]
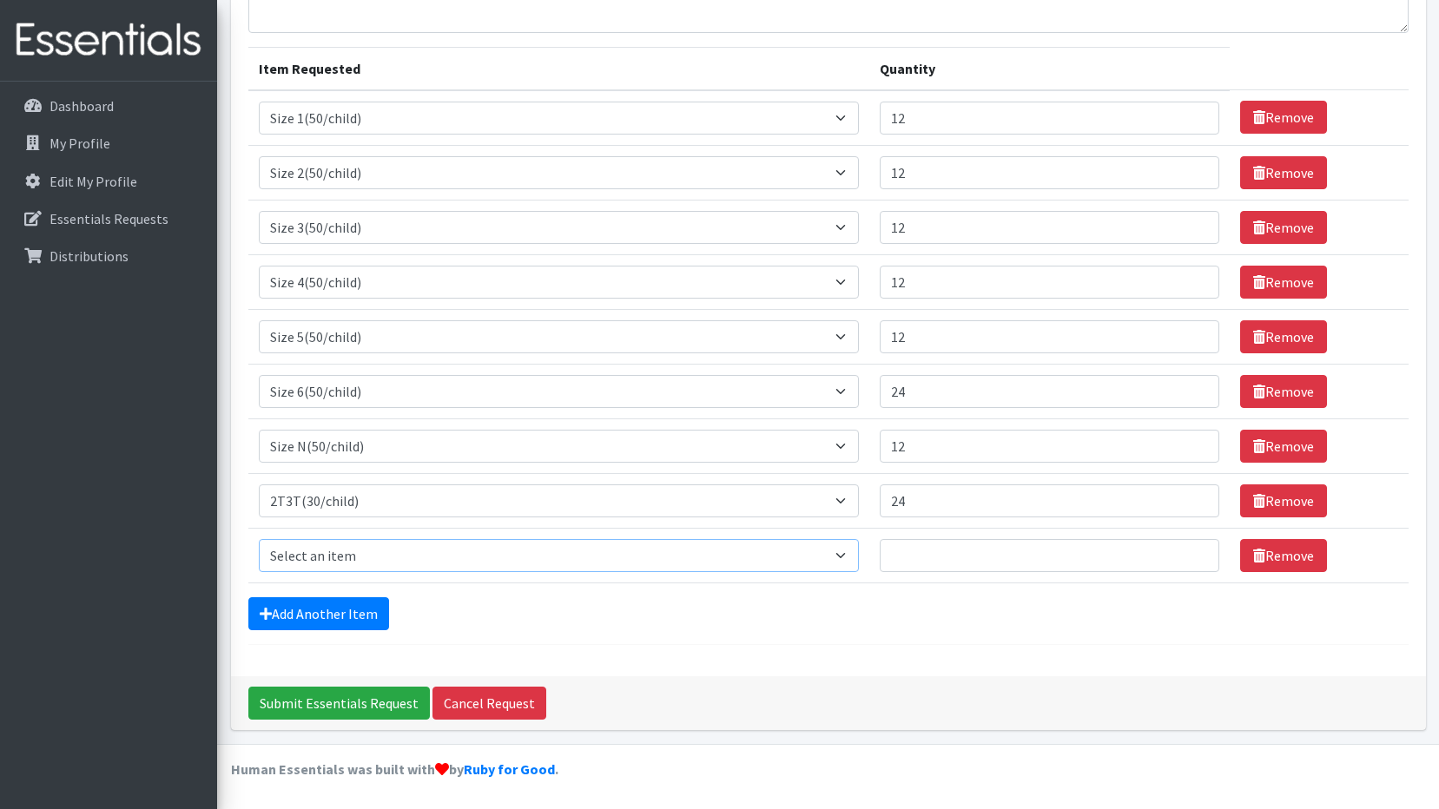
click at [842, 549] on select "Select an item 2T3T(30/child) 3T4T(30/child) 4T5T(30/child) Cloth Diaper Kit (s…" at bounding box center [559, 555] width 601 height 33
select select "941"
click at [259, 539] on select "Select an item 2T3T(30/child) 3T4T(30/child) 4T5T(30/child) Cloth Diaper Kit (s…" at bounding box center [559, 555] width 601 height 33
click at [948, 561] on input "Quantity" at bounding box center [1050, 555] width 340 height 33
type input "24"
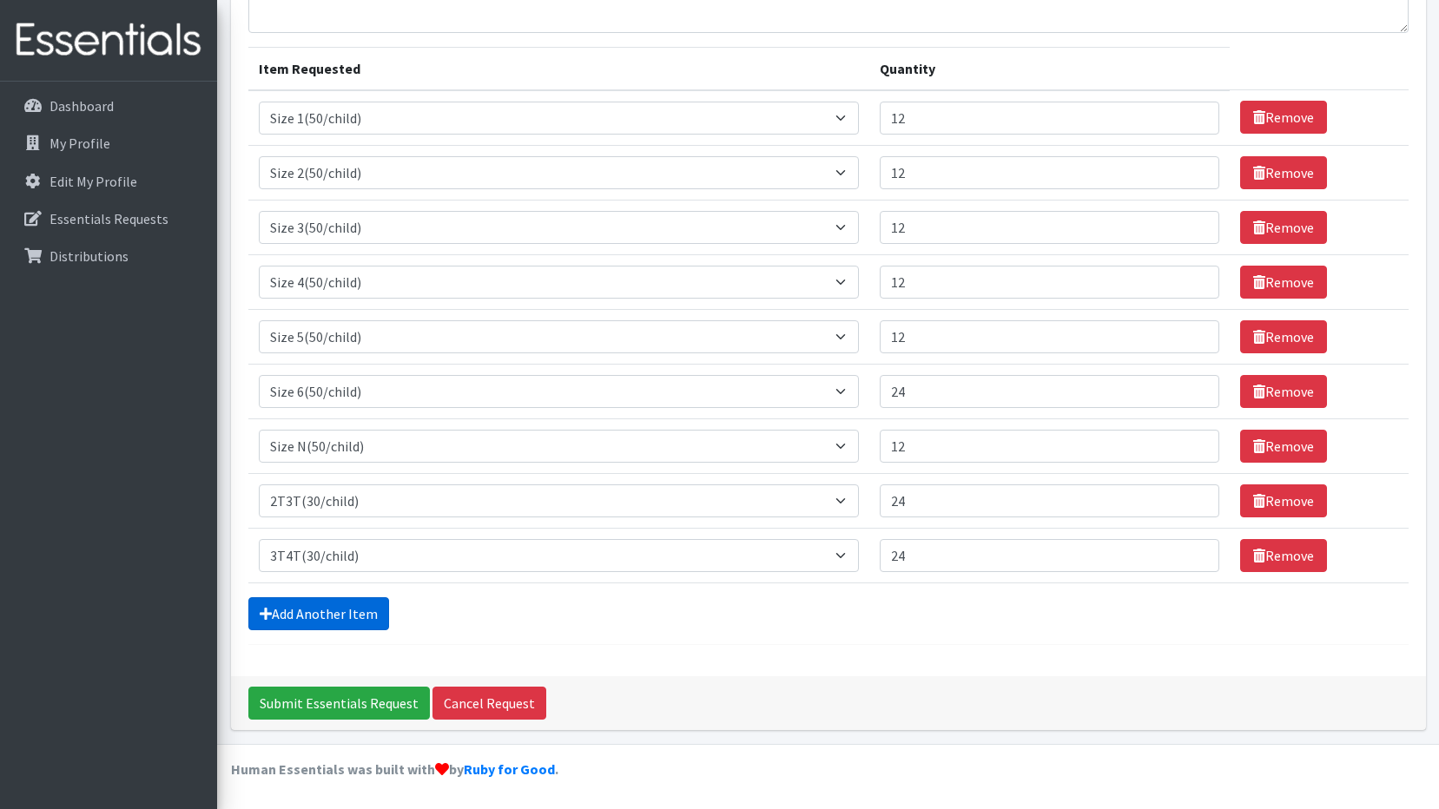
click at [368, 622] on link "Add Another Item" at bounding box center [318, 613] width 141 height 33
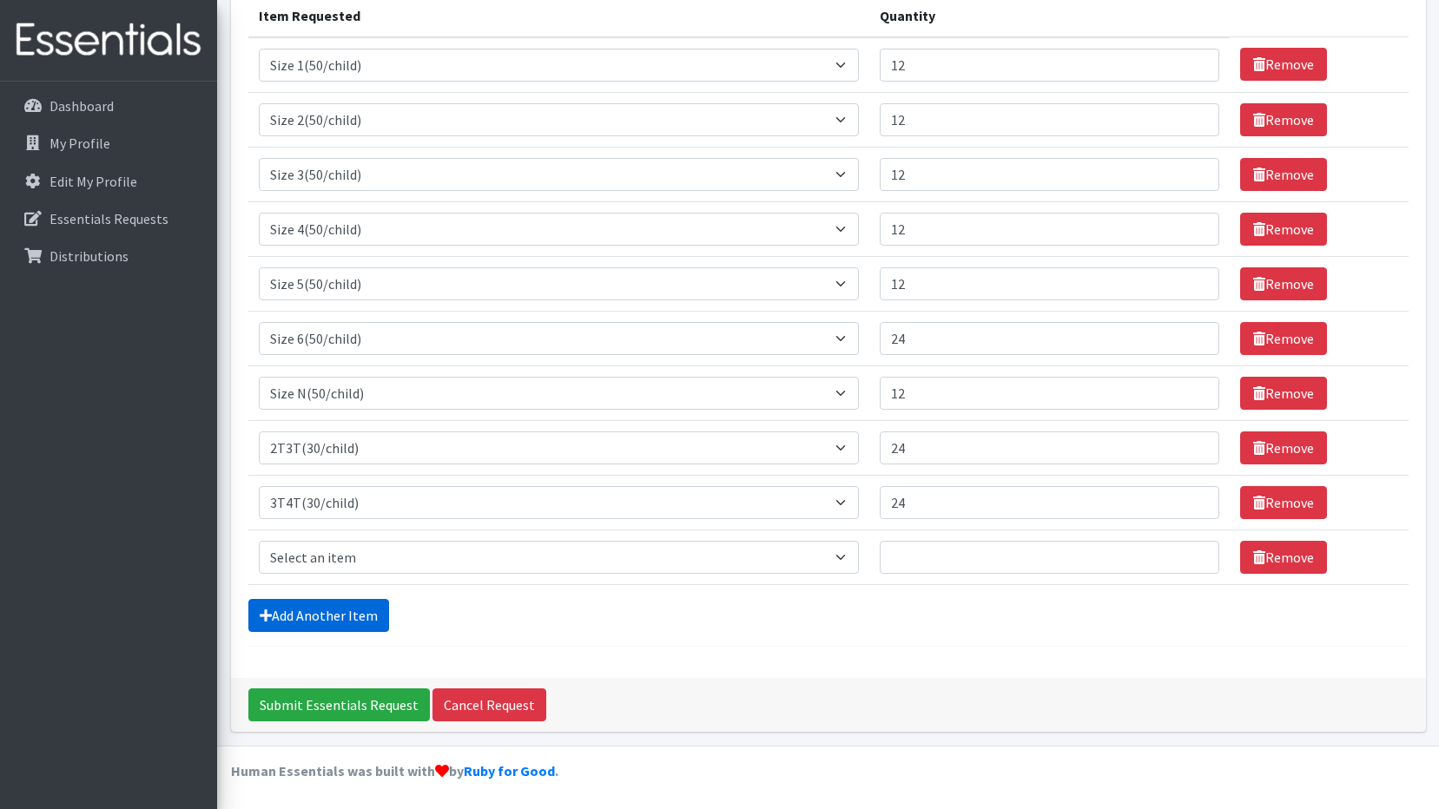
scroll to position [234, 0]
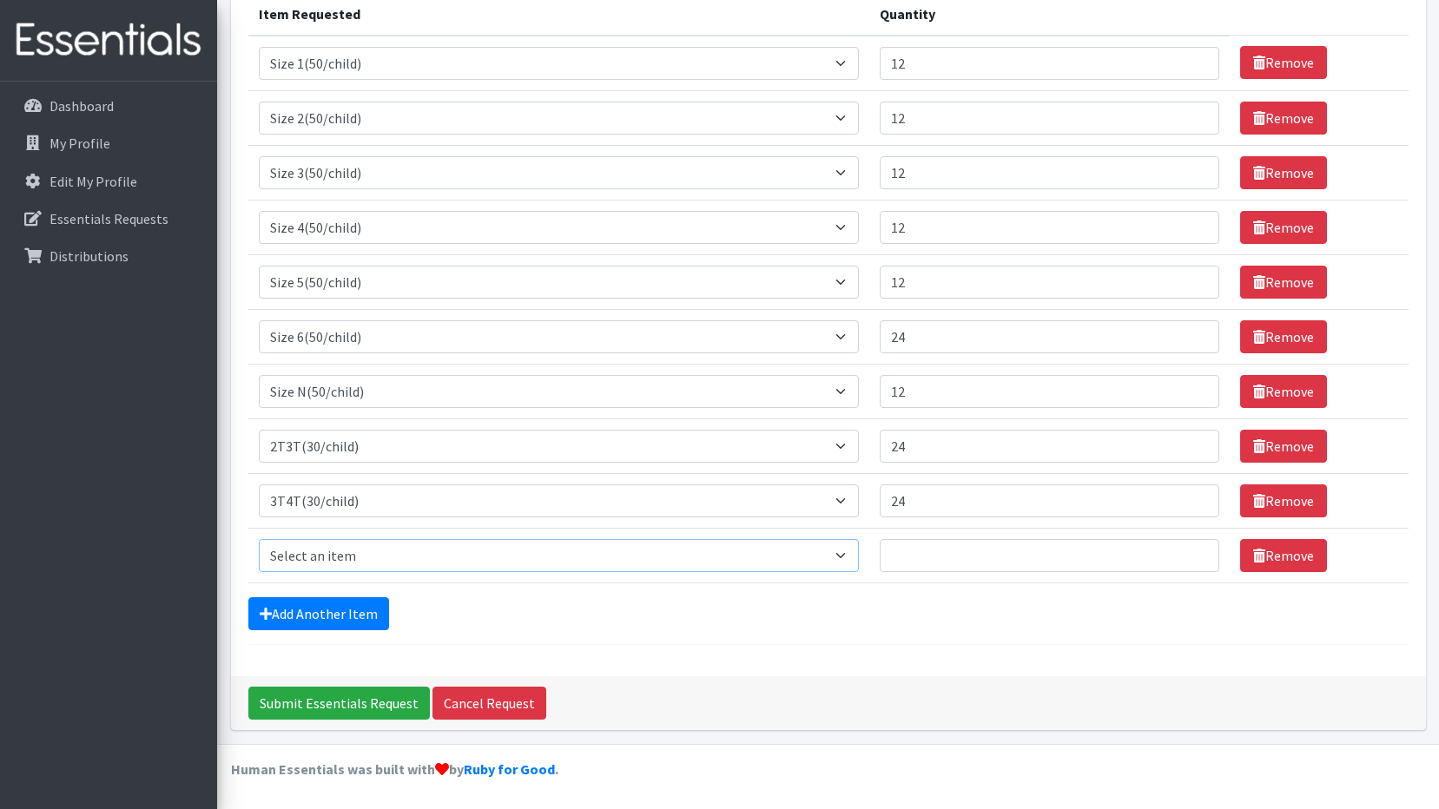
click at [855, 554] on select "Select an item 2T3T(30/child) 3T4T(30/child) 4T5T(30/child) Cloth Diaper Kit (s…" at bounding box center [559, 555] width 601 height 33
select select "953"
click at [259, 539] on select "Select an item 2T3T(30/child) 3T4T(30/child) 4T5T(30/child) Cloth Diaper Kit (s…" at bounding box center [559, 555] width 601 height 33
click at [934, 558] on input "Quantity" at bounding box center [1050, 555] width 340 height 33
type input "36"
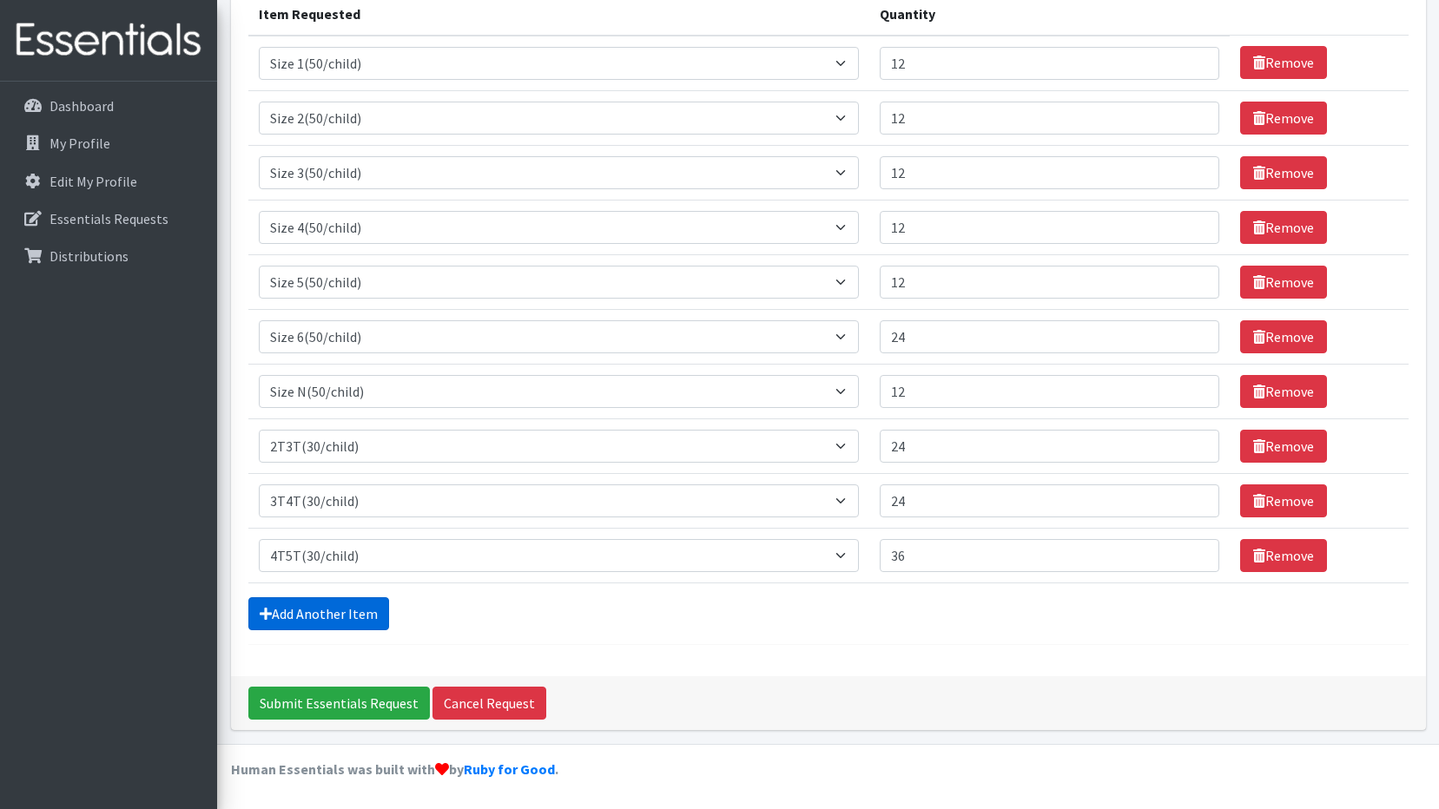
click at [339, 611] on link "Add Another Item" at bounding box center [318, 613] width 141 height 33
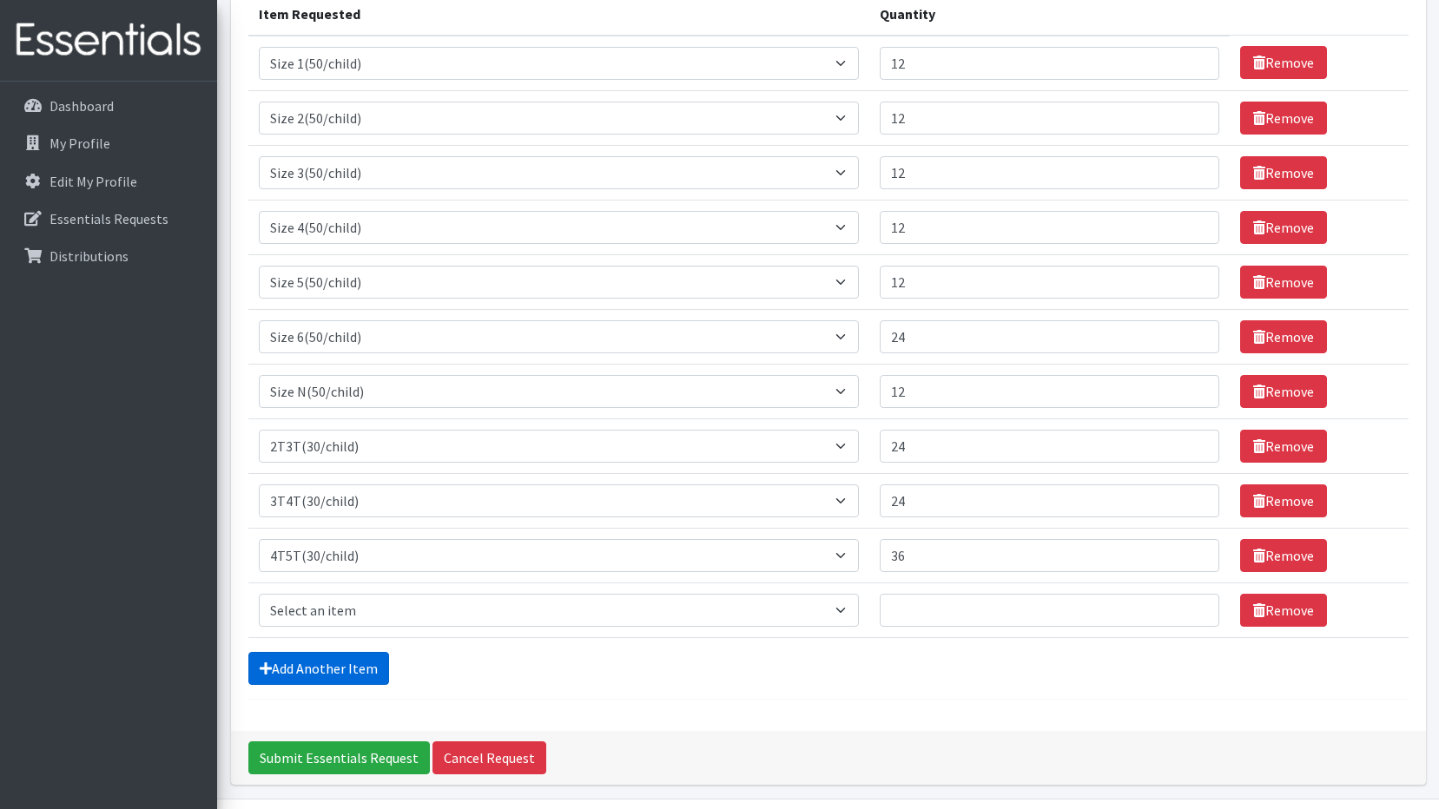
scroll to position [288, 0]
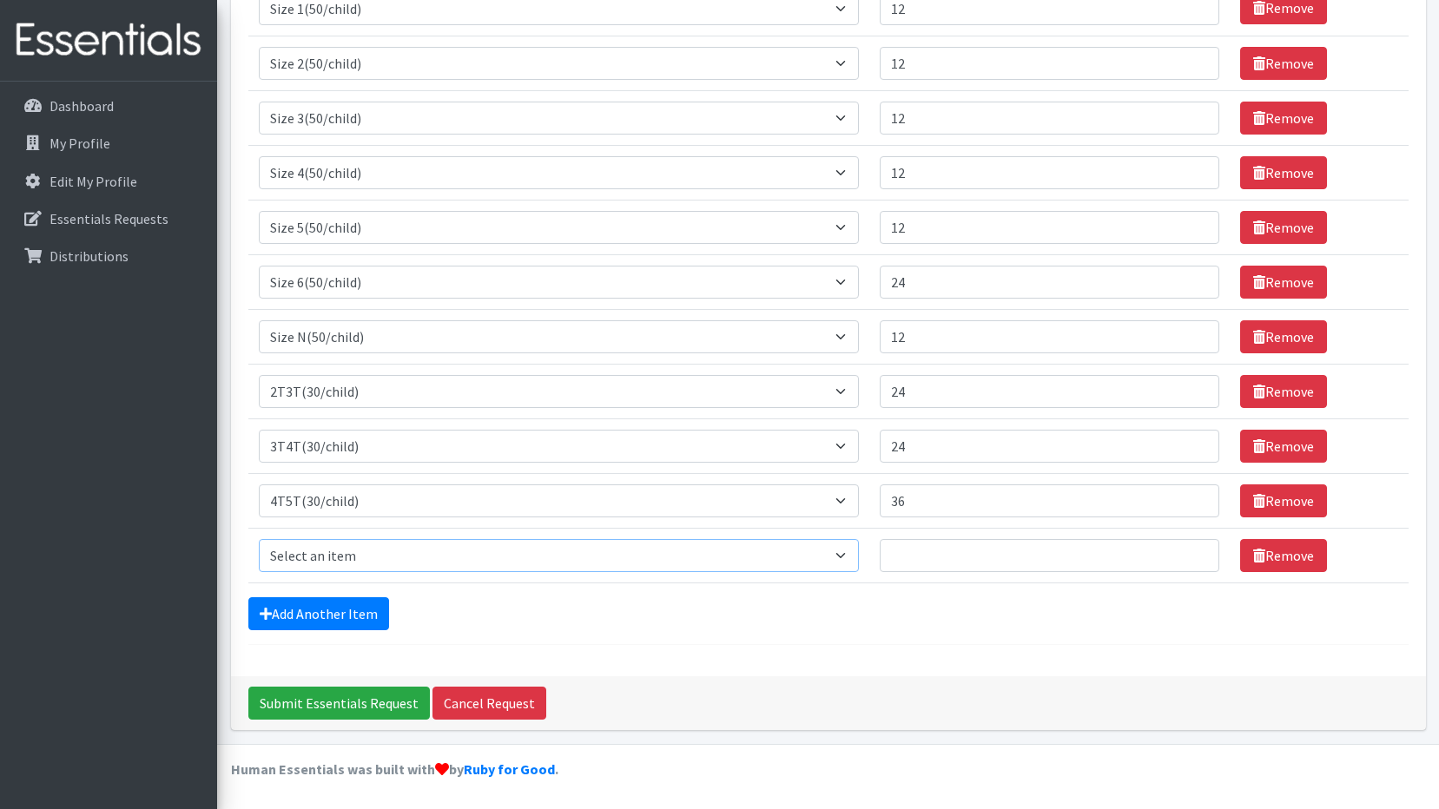
click at [848, 557] on select "Select an item 2T3T(30/child) 3T4T(30/child) 4T5T(30/child) Cloth Diaper Kit (s…" at bounding box center [559, 555] width 601 height 33
select select "14522"
click at [259, 539] on select "Select an item 2T3T(30/child) 3T4T(30/child) 4T5T(30/child) Cloth Diaper Kit (s…" at bounding box center [559, 555] width 601 height 33
click at [851, 554] on select "Select an item 2T3T(30/child) 3T4T(30/child) 4T5T(30/child) Cloth Diaper Kit (s…" at bounding box center [559, 555] width 601 height 33
click at [904, 630] on form "Comments: Item Requested Quantity Item Requested Select an item 2T3T(30/child) …" at bounding box center [828, 243] width 1160 height 803
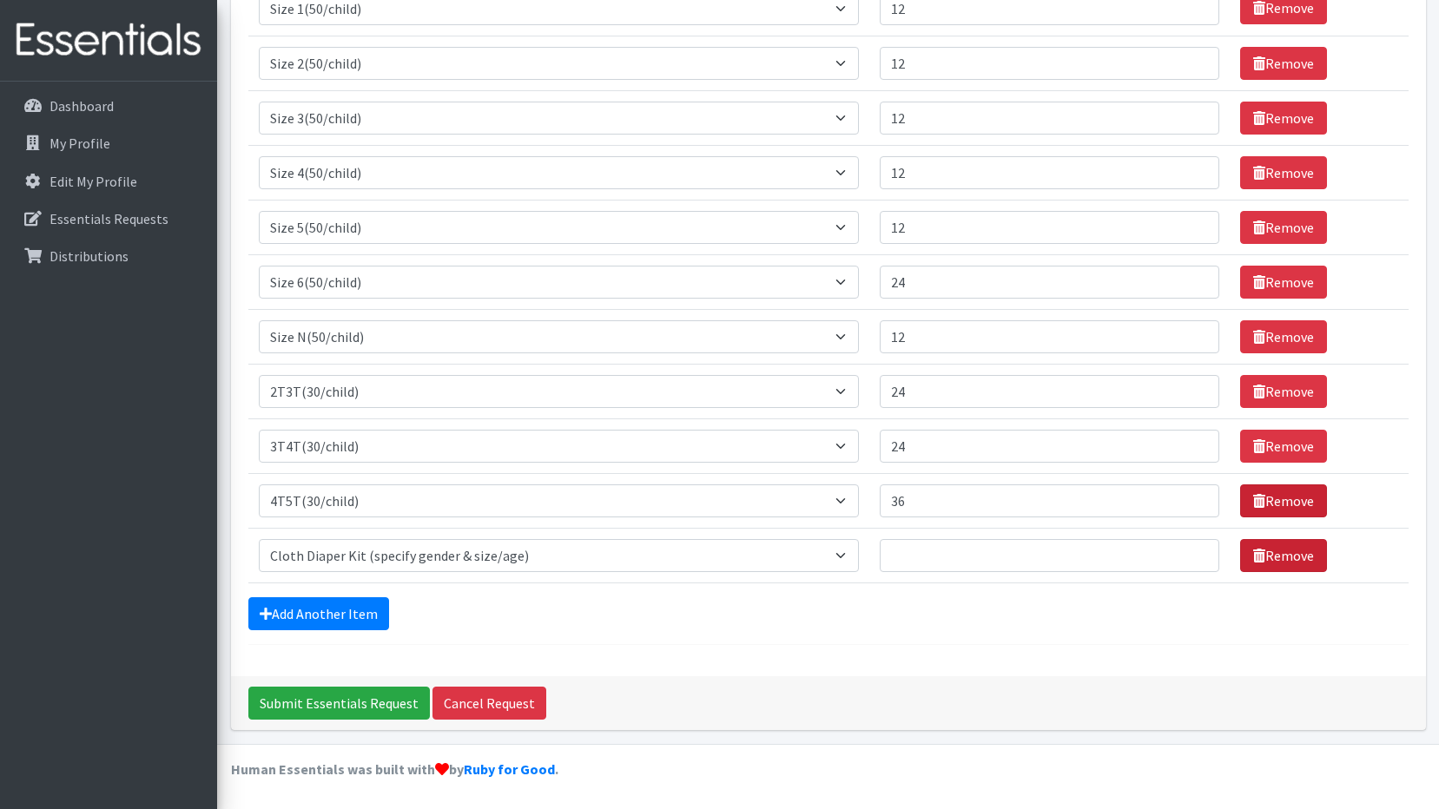
click at [1294, 558] on link "Remove" at bounding box center [1283, 555] width 87 height 33
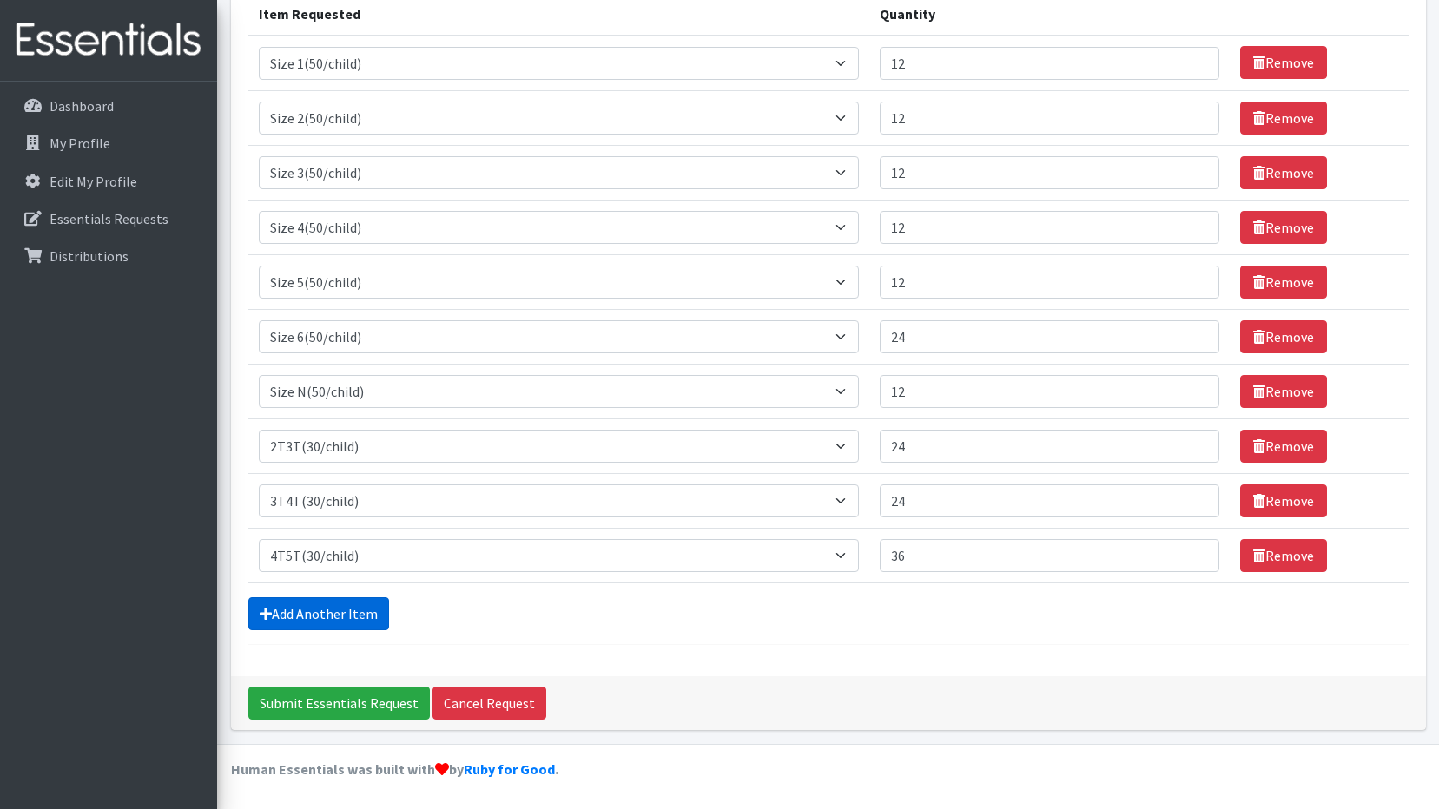
click at [339, 609] on link "Add Another Item" at bounding box center [318, 613] width 141 height 33
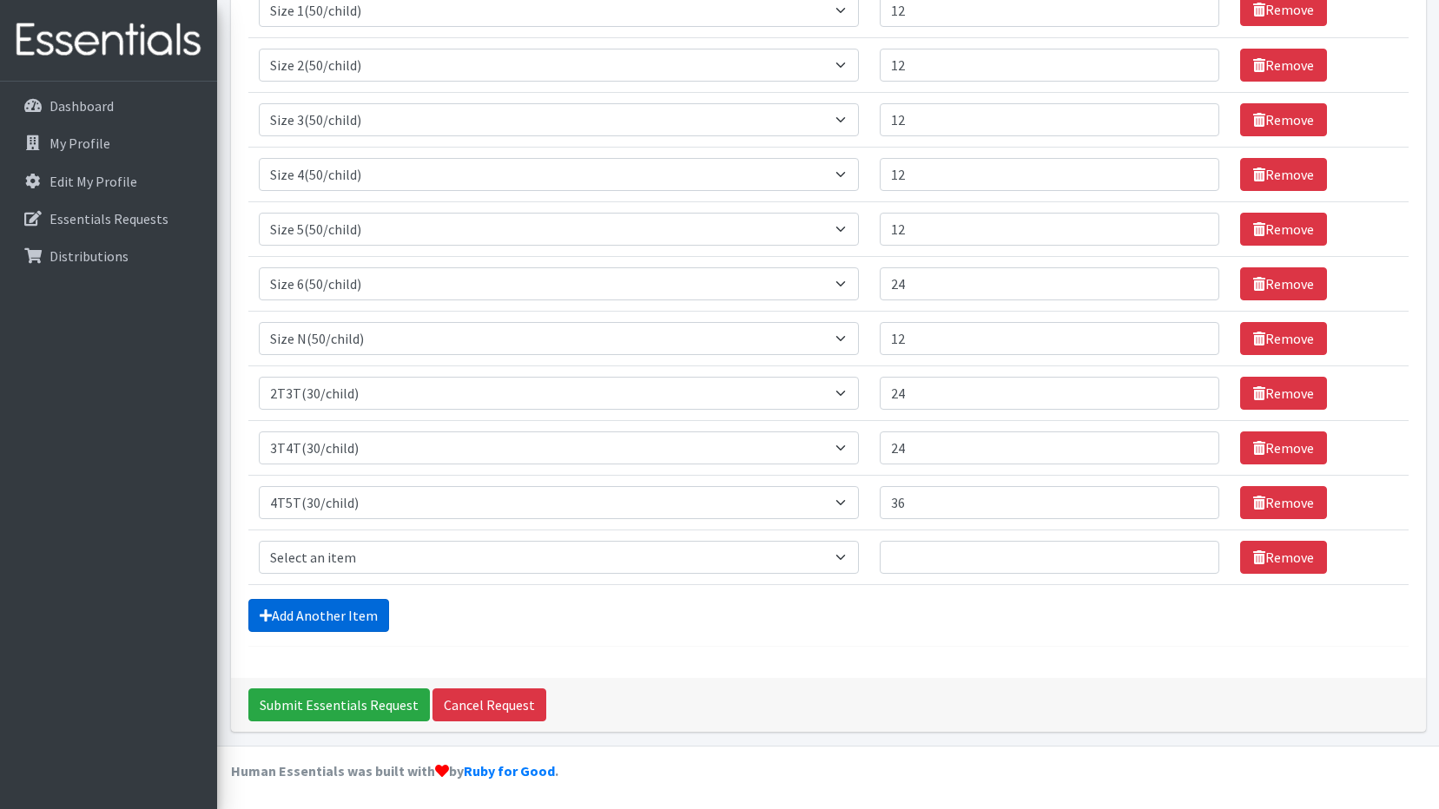
scroll to position [288, 0]
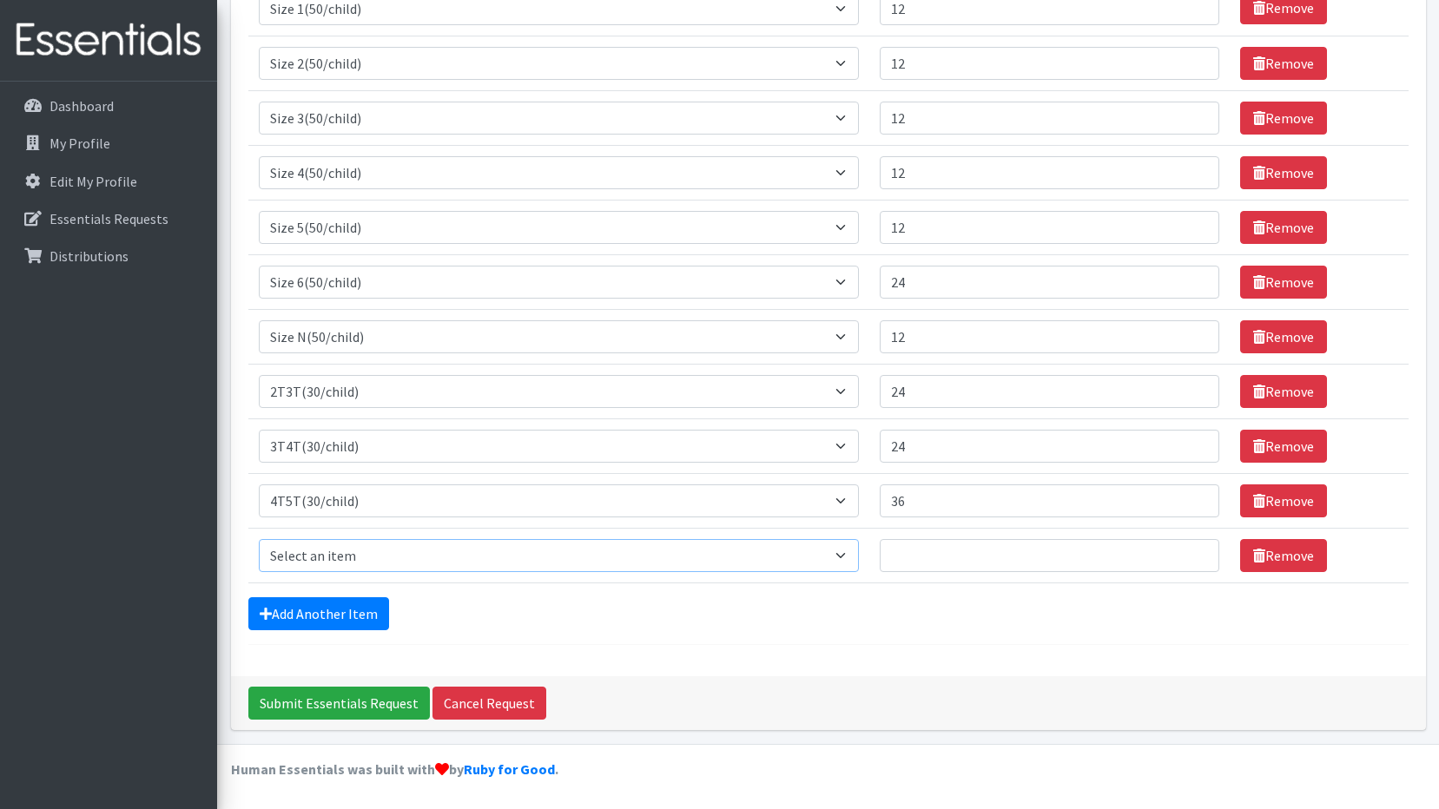
click at [849, 563] on select "Select an item 2T3T(30/child) 3T4T(30/child) 4T5T(30/child) Cloth Diaper Kit (s…" at bounding box center [559, 555] width 601 height 33
select select "14712"
click at [259, 539] on select "Select an item 2T3T(30/child) 3T4T(30/child) 4T5T(30/child) Cloth Diaper Kit (s…" at bounding box center [559, 555] width 601 height 33
click at [964, 561] on input "Quantity" at bounding box center [1050, 555] width 340 height 33
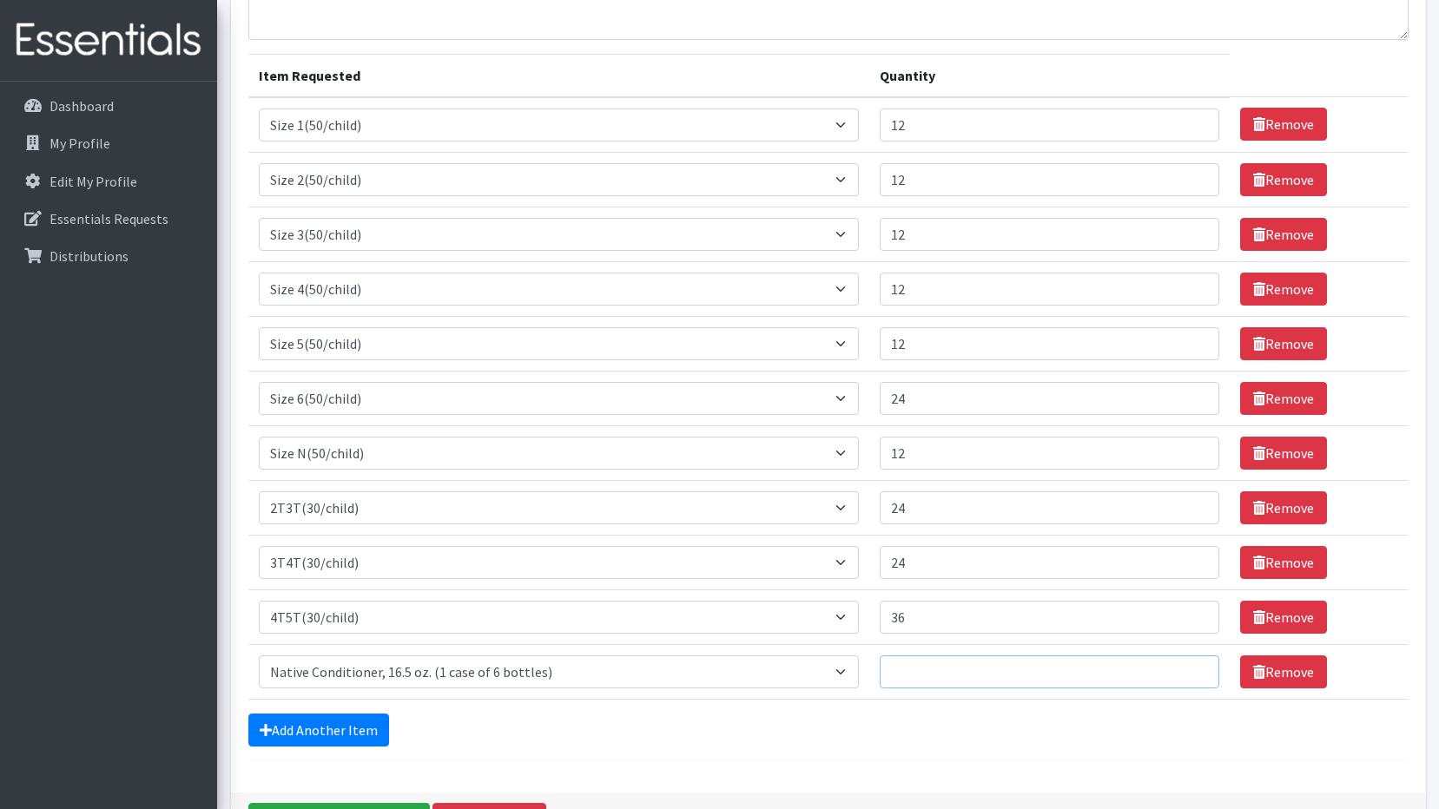
scroll to position [174, 0]
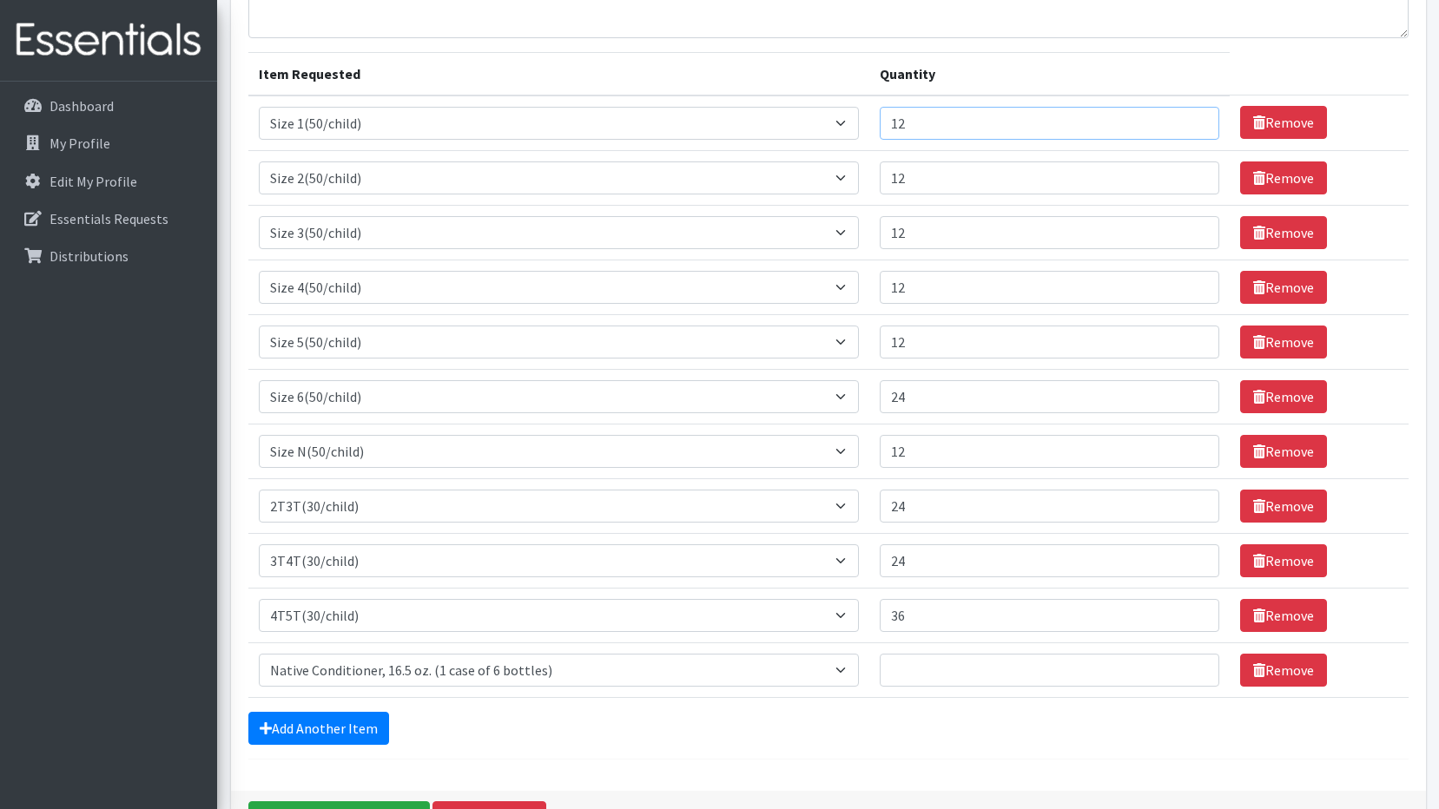
click at [918, 122] on input "12" at bounding box center [1050, 123] width 340 height 33
type input "1"
click at [918, 122] on input "Quantity" at bounding box center [1050, 123] width 340 height 33
type input "250"
click at [926, 178] on input "12" at bounding box center [1050, 178] width 340 height 33
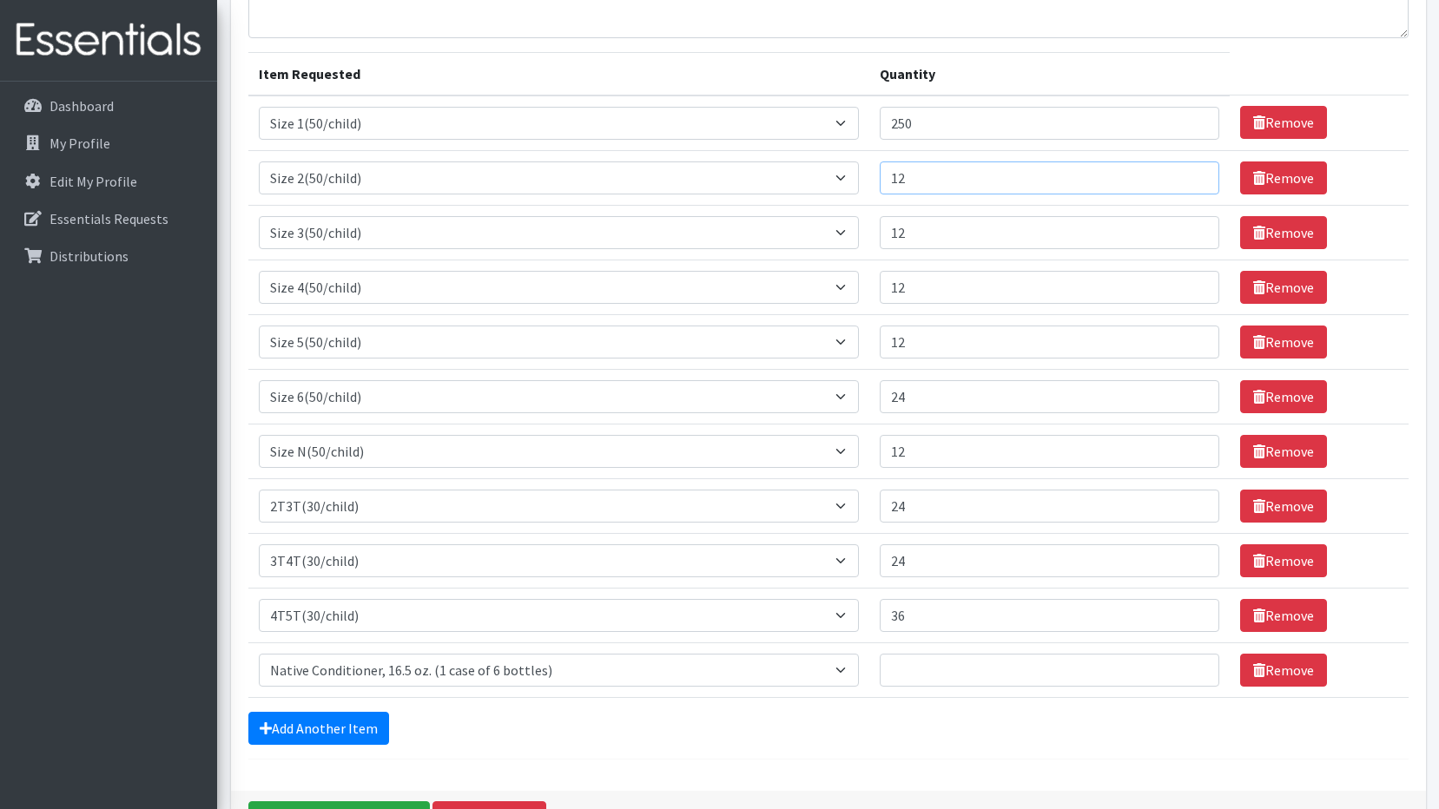
type input "1"
type input "250"
click at [926, 233] on input "12" at bounding box center [1050, 232] width 340 height 33
type input "1"
type input "250"
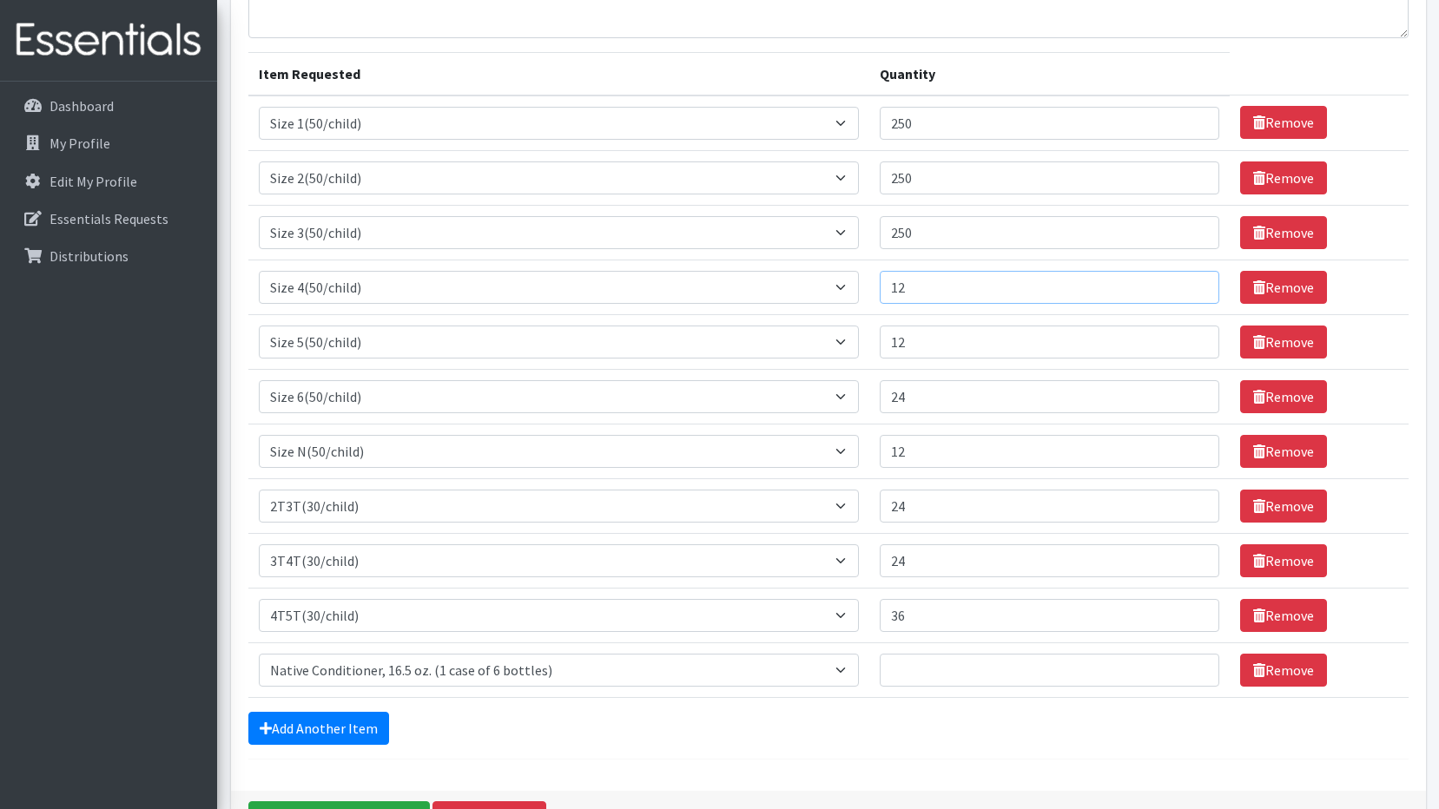
click at [917, 297] on input "12" at bounding box center [1050, 287] width 340 height 33
type input "1"
type input "250"
click at [929, 349] on input "12" at bounding box center [1050, 342] width 340 height 33
type input "1"
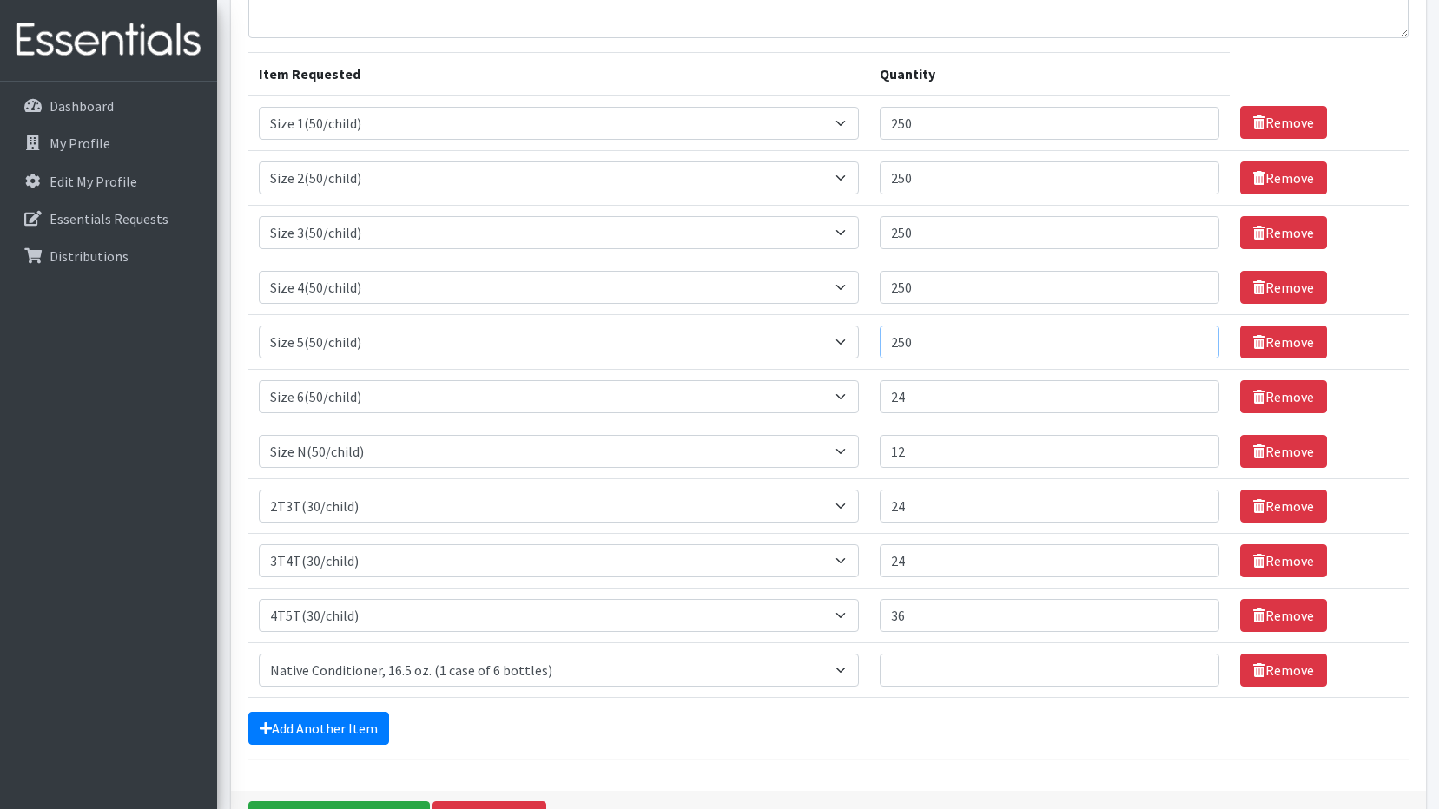
type input "250"
click at [918, 399] on input "24" at bounding box center [1050, 396] width 340 height 33
type input "2"
type input "250"
click at [929, 457] on input "12" at bounding box center [1050, 451] width 340 height 33
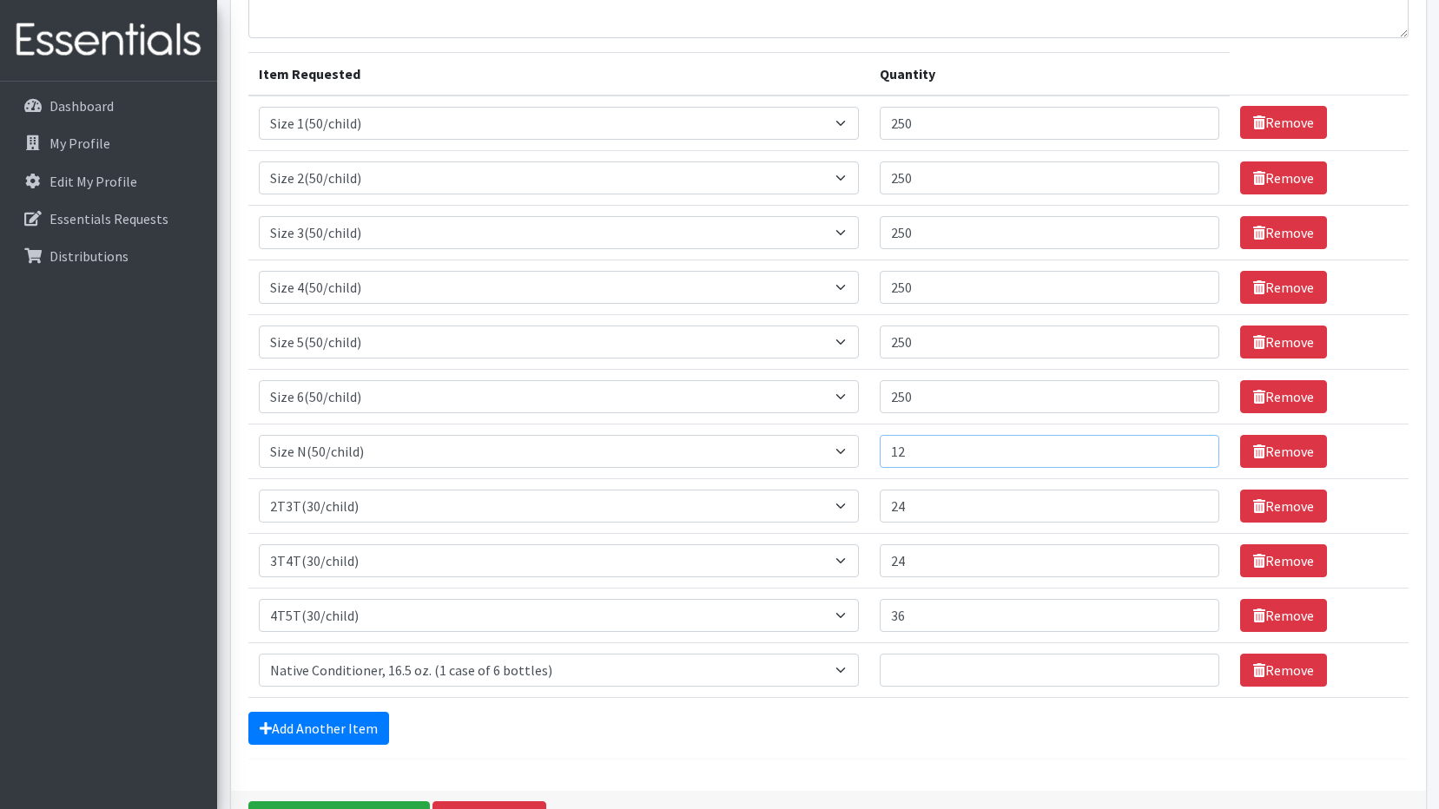
type input "1"
type input "250"
click at [921, 515] on input "24" at bounding box center [1050, 506] width 340 height 33
type input "2"
type input "250"
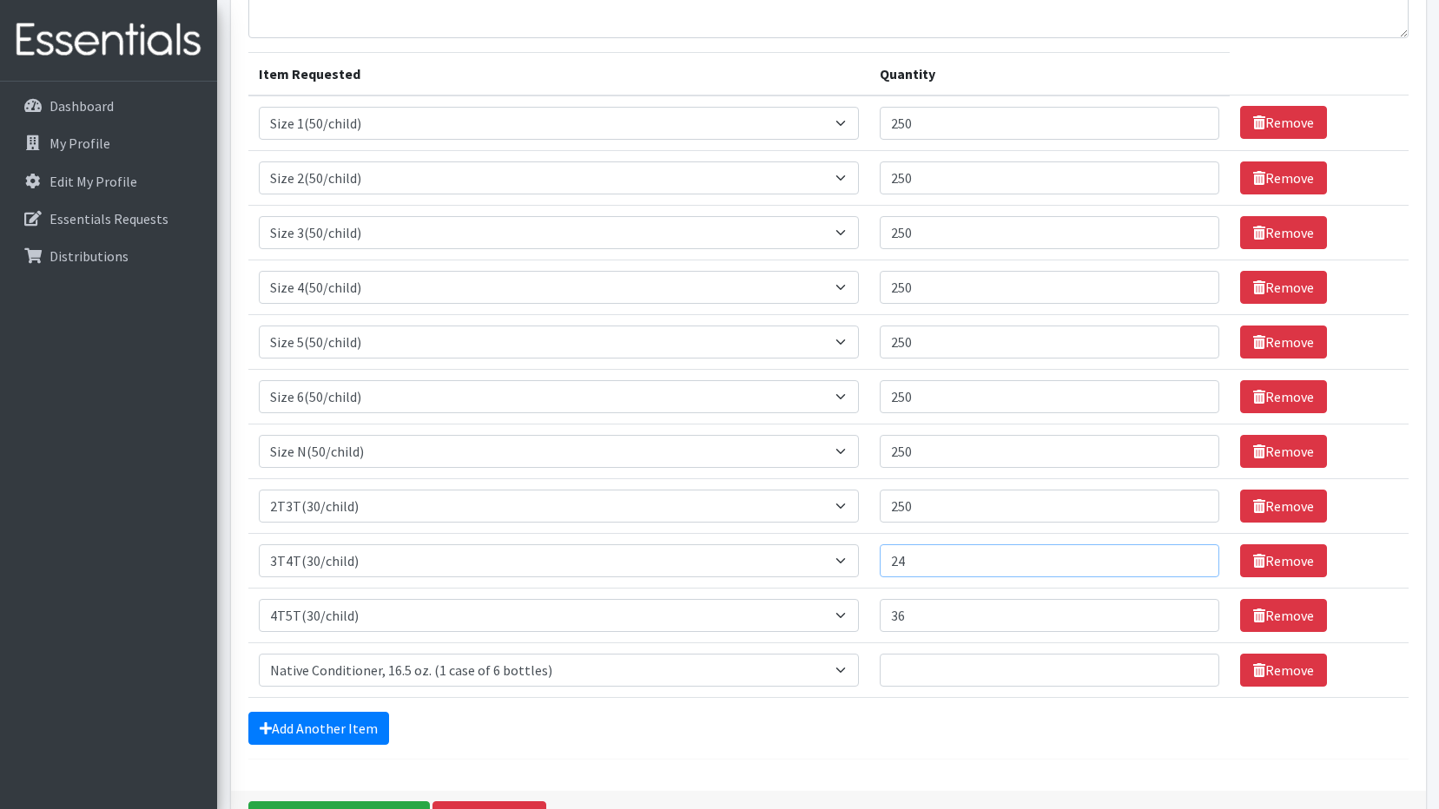
click at [924, 562] on input "24" at bounding box center [1050, 560] width 340 height 33
type input "2"
type input "300"
click at [923, 507] on input "250" at bounding box center [1050, 506] width 340 height 33
type input "2"
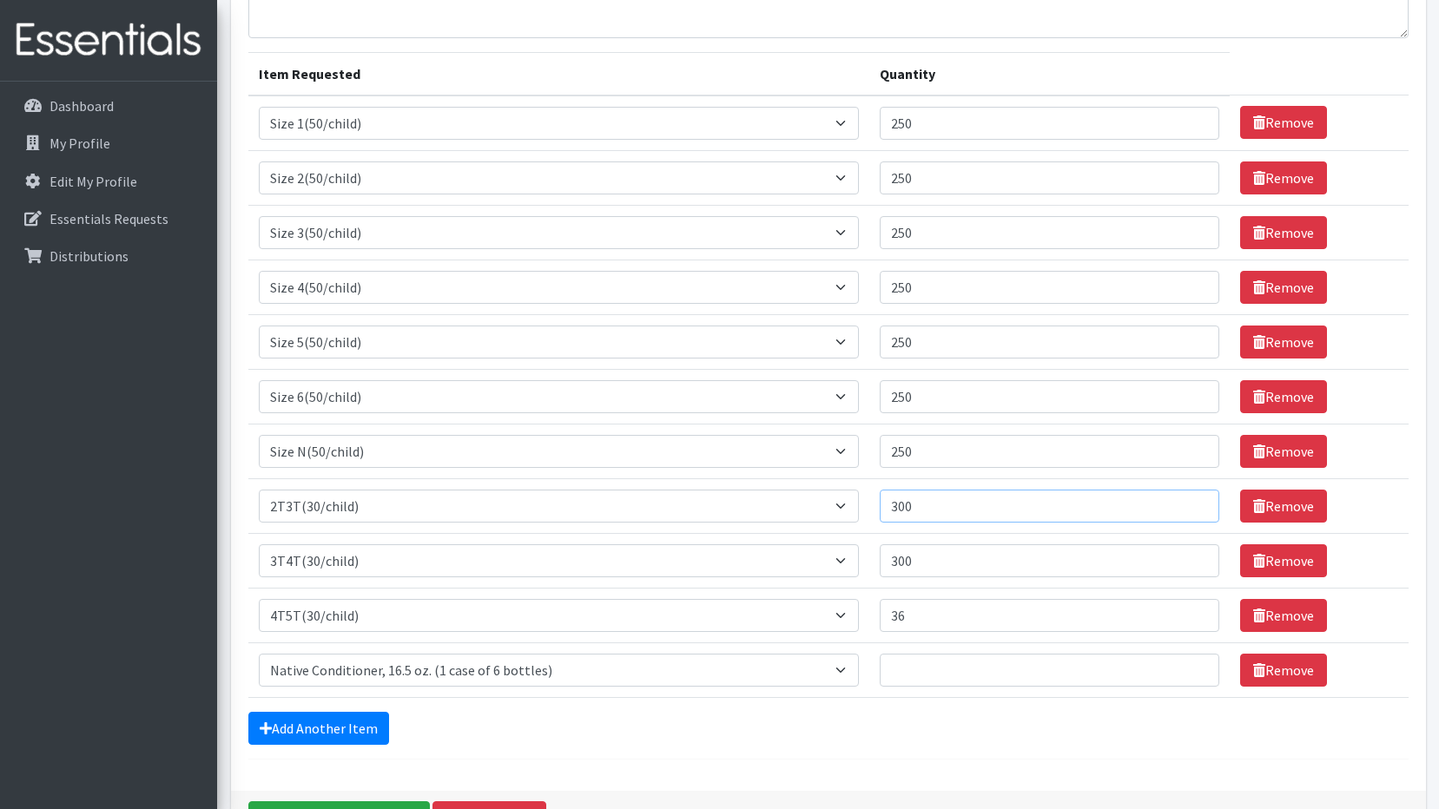
type input "300"
click at [924, 621] on input "36" at bounding box center [1050, 615] width 340 height 33
type input "3"
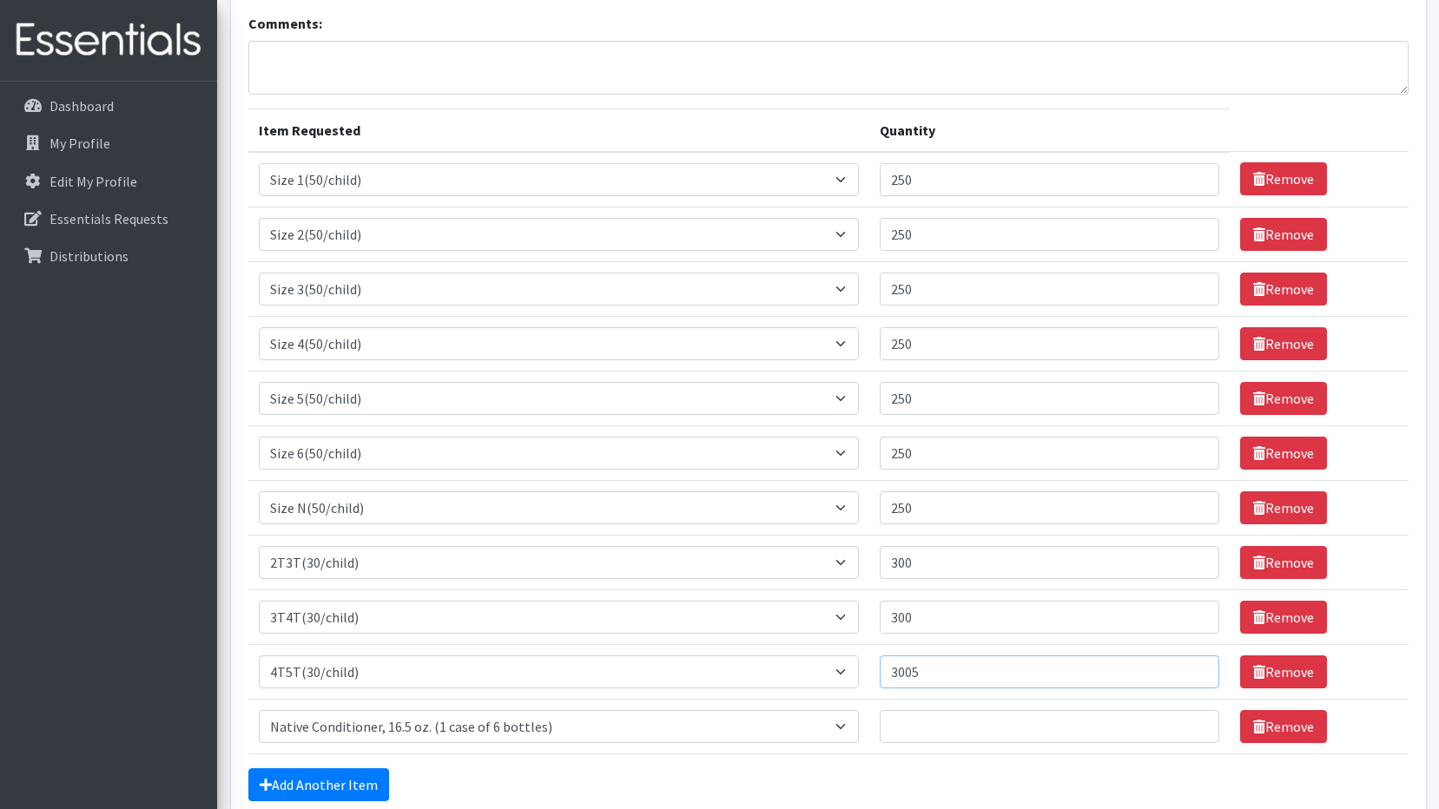
scroll to position [87, 0]
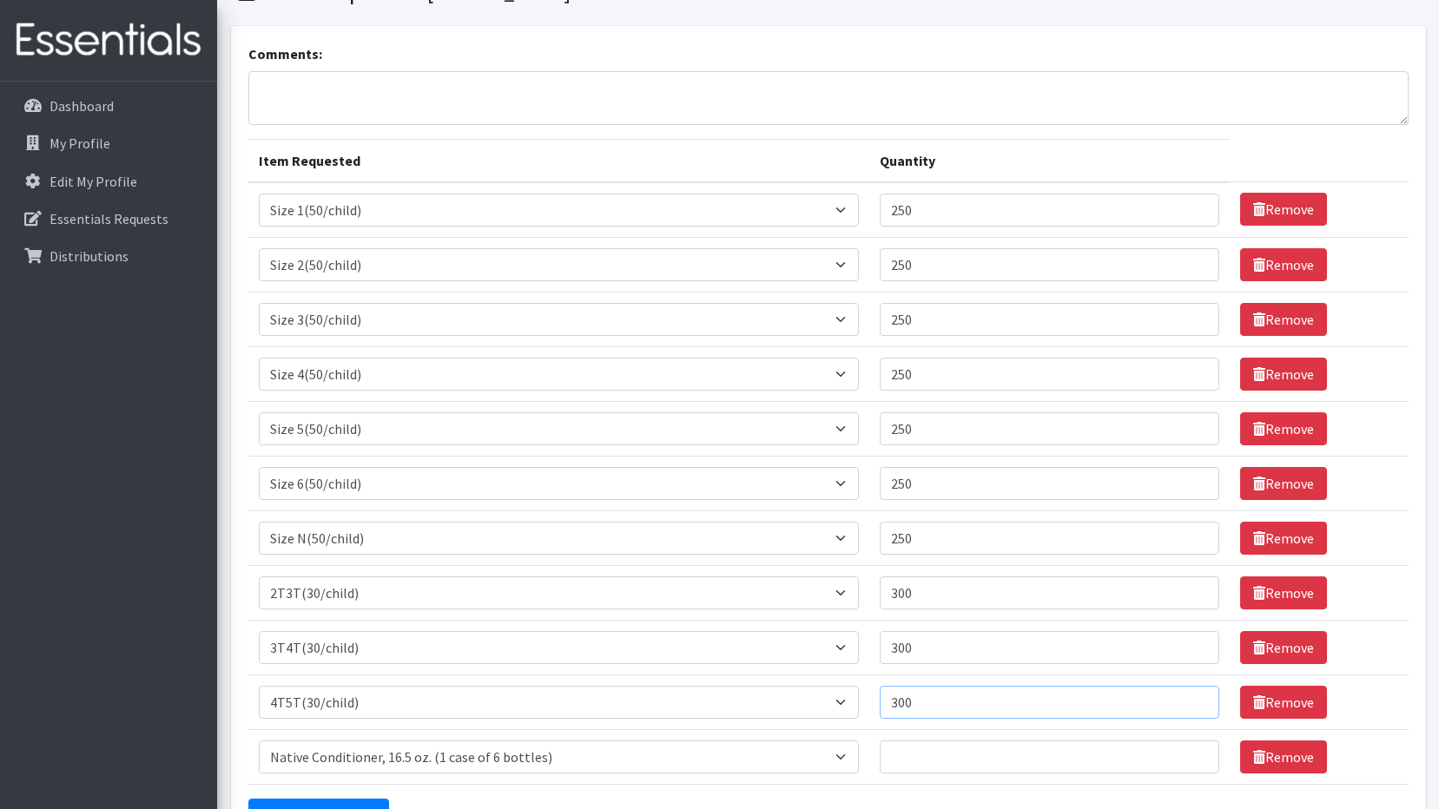
type input "300"
click at [911, 760] on input "Quantity" at bounding box center [1050, 757] width 340 height 33
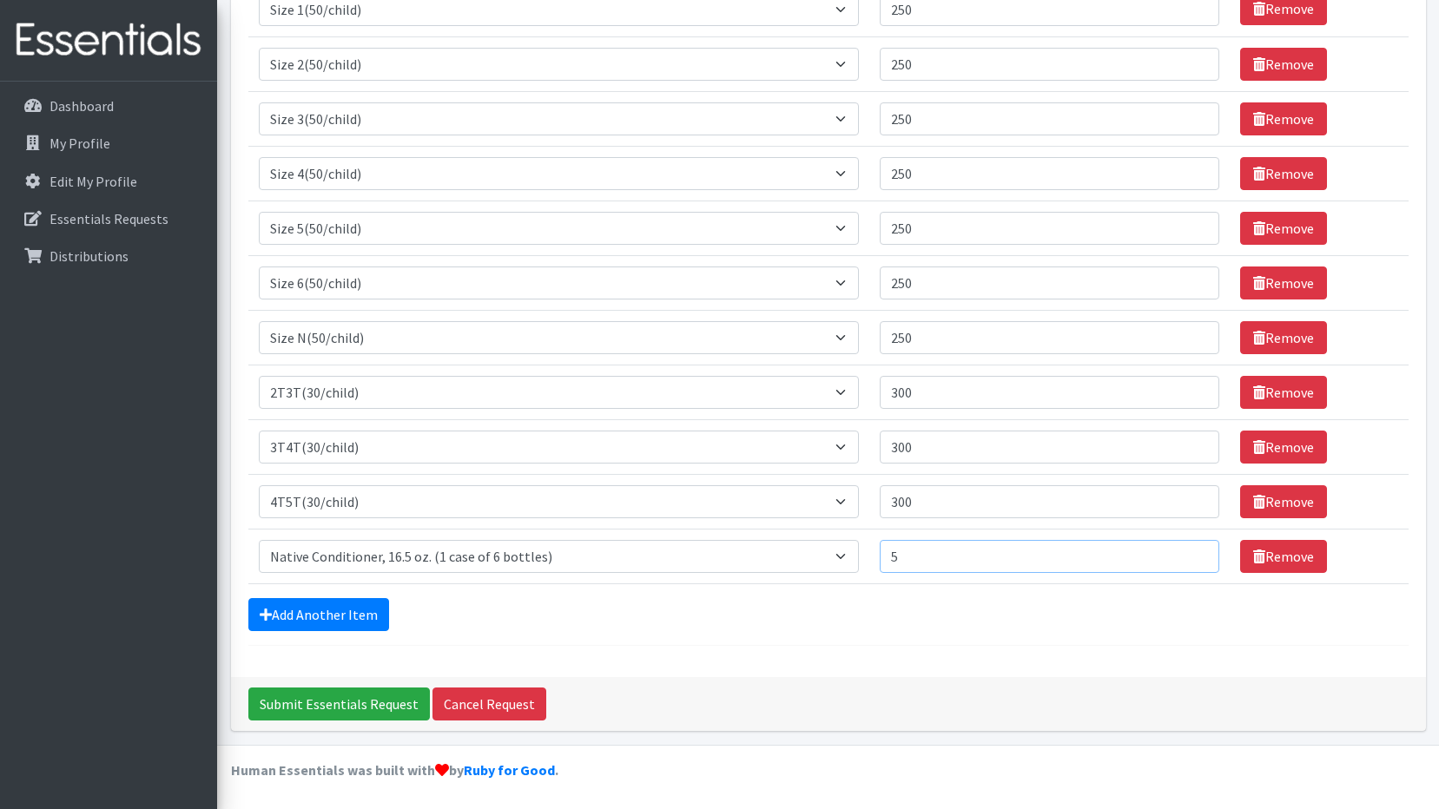
scroll to position [288, 0]
type input "5"
click at [351, 604] on link "Add Another Item" at bounding box center [318, 613] width 141 height 33
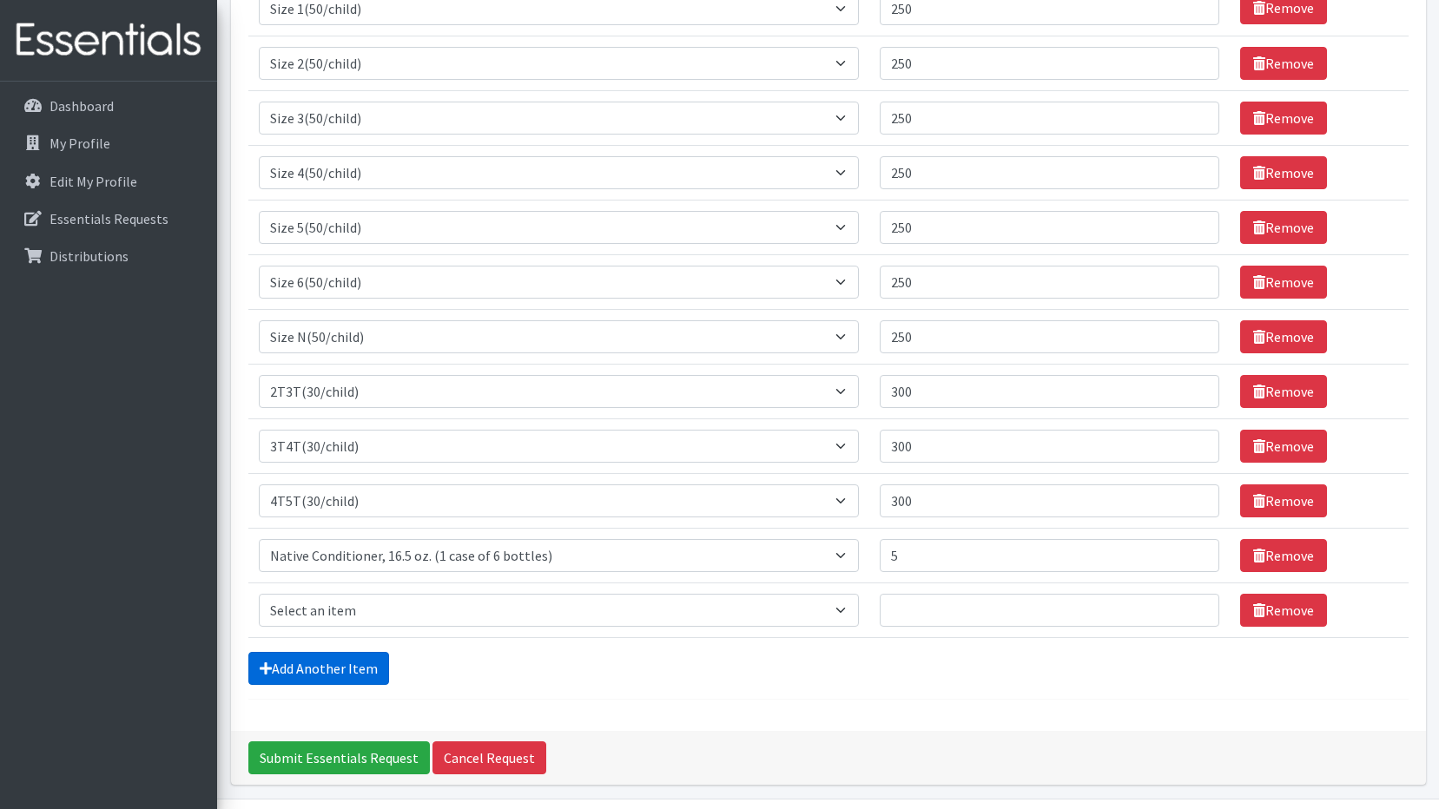
scroll to position [343, 0]
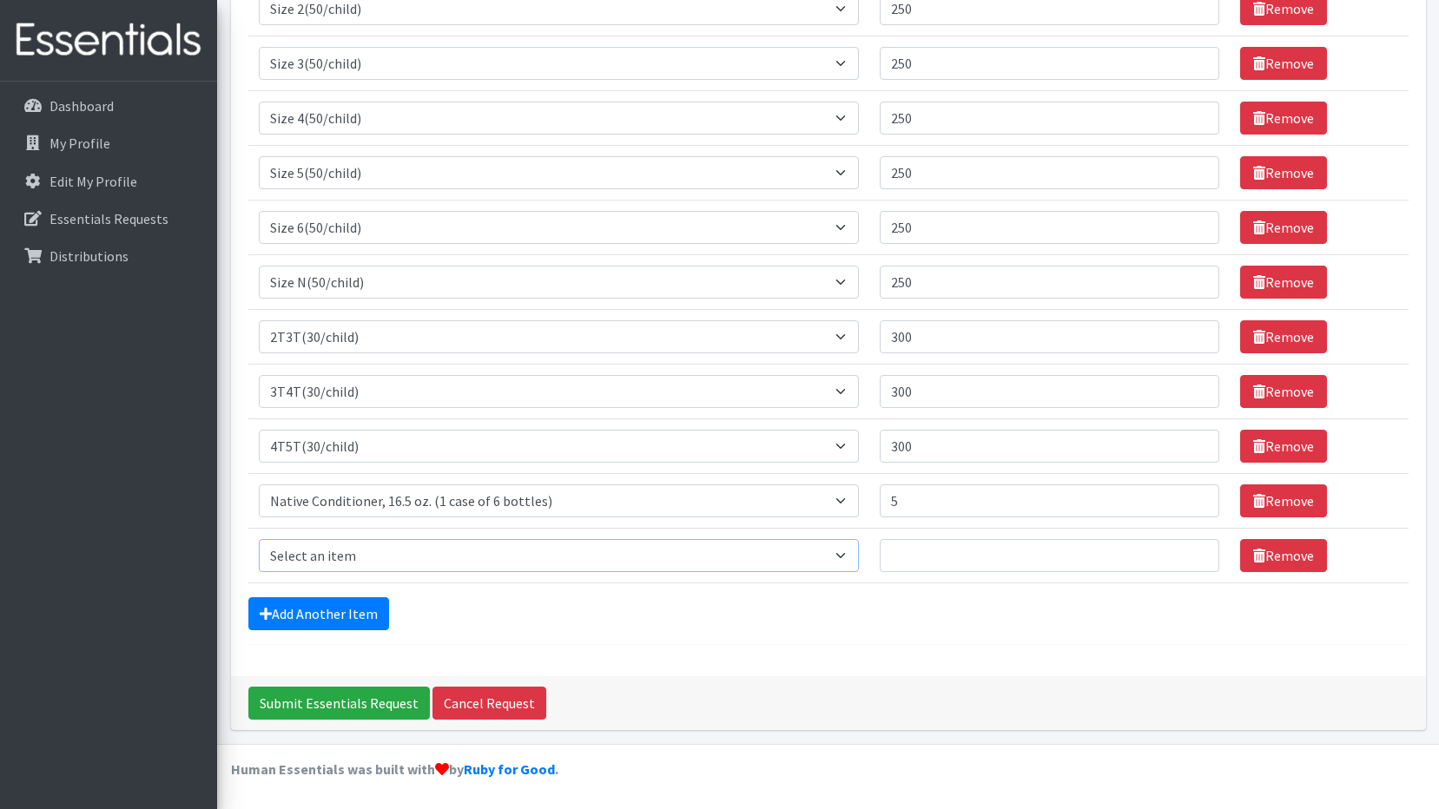
click at [848, 545] on select "Select an item 2T3T(30/child) 3T4T(30/child) 4T5T(30/child) Cloth Diaper Kit (s…" at bounding box center [559, 555] width 601 height 33
click at [939, 714] on div "Submit Essentials Request Cancel Request" at bounding box center [828, 703] width 1195 height 54
click at [1288, 561] on link "Remove" at bounding box center [1283, 555] width 87 height 33
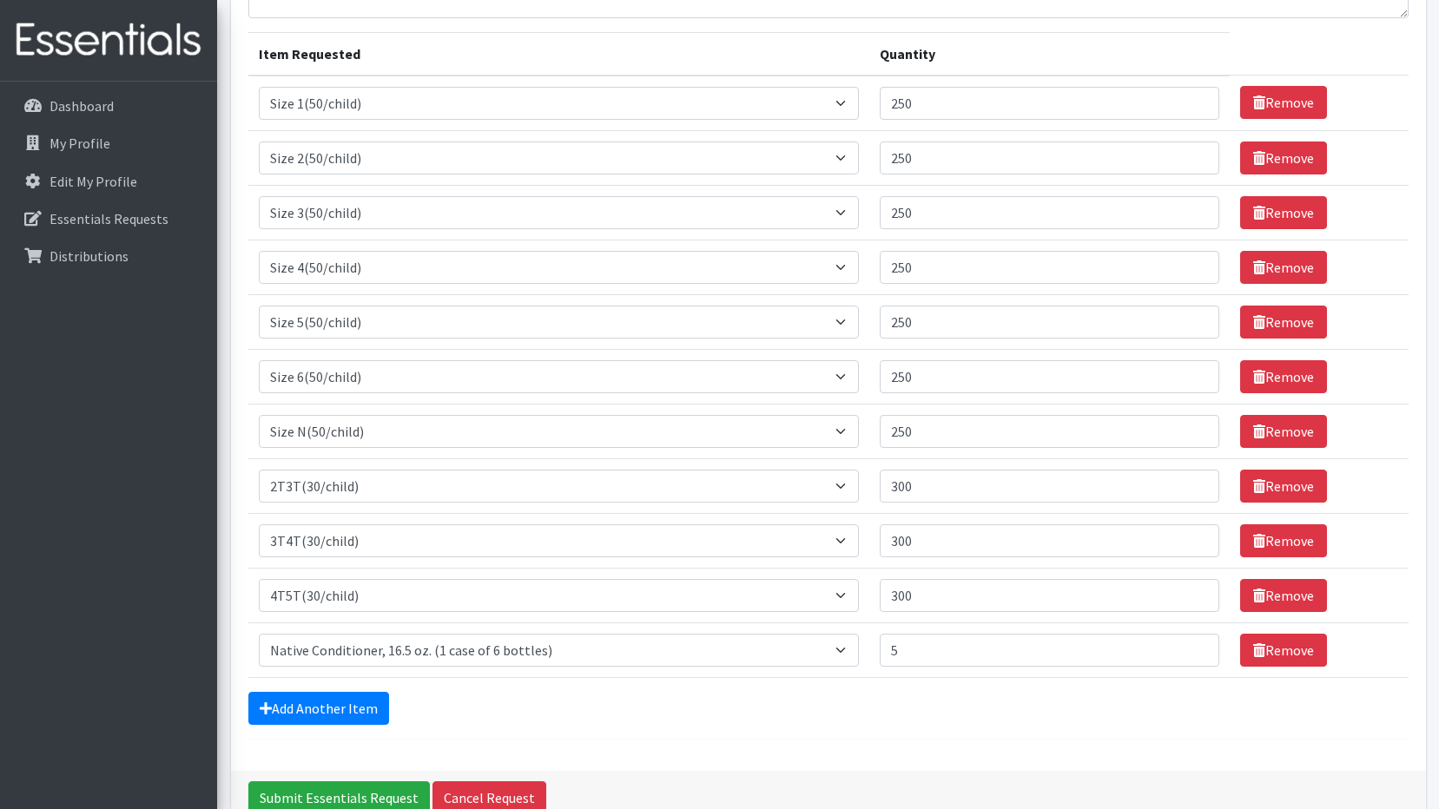
scroll to position [288, 0]
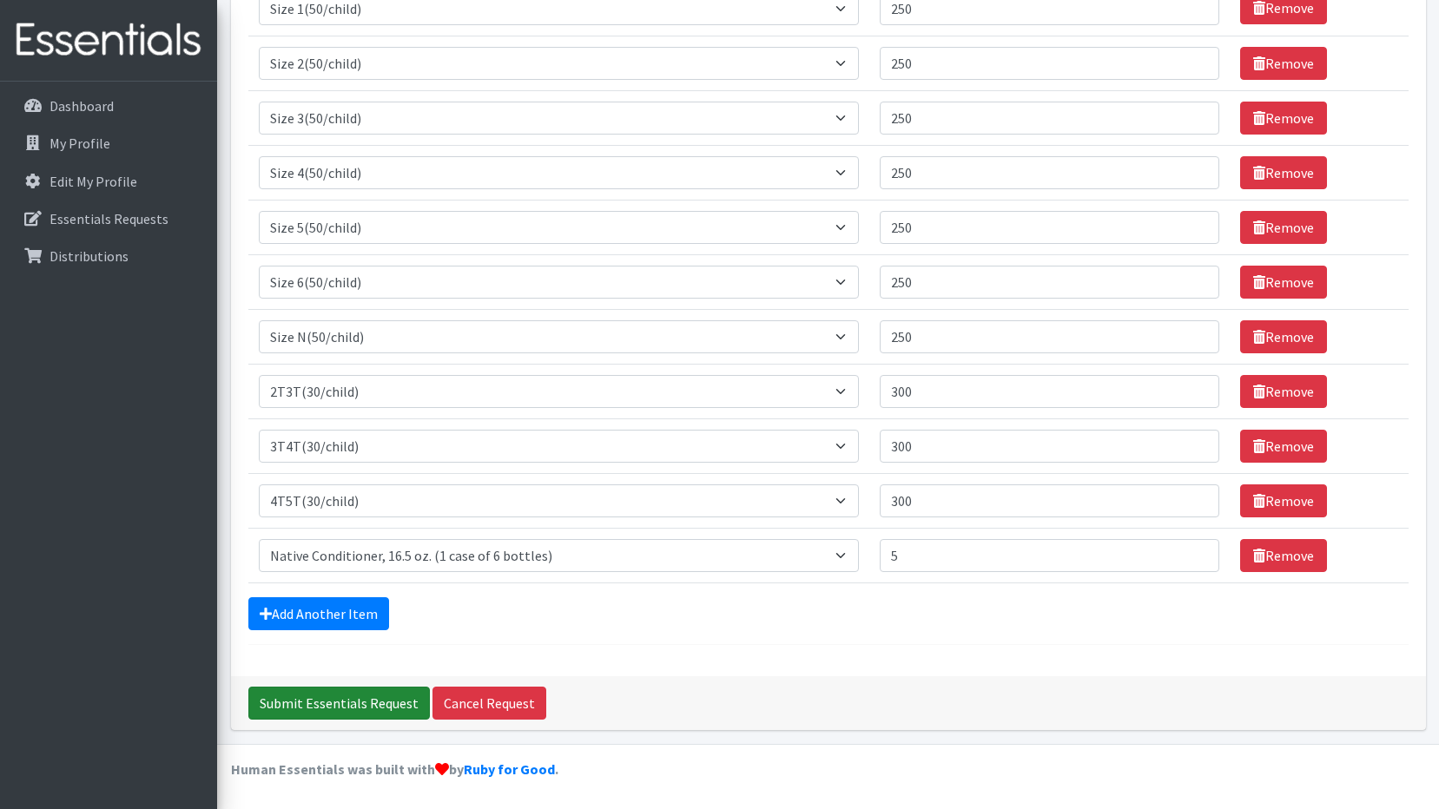
click at [366, 696] on input "Submit Essentials Request" at bounding box center [338, 703] width 181 height 33
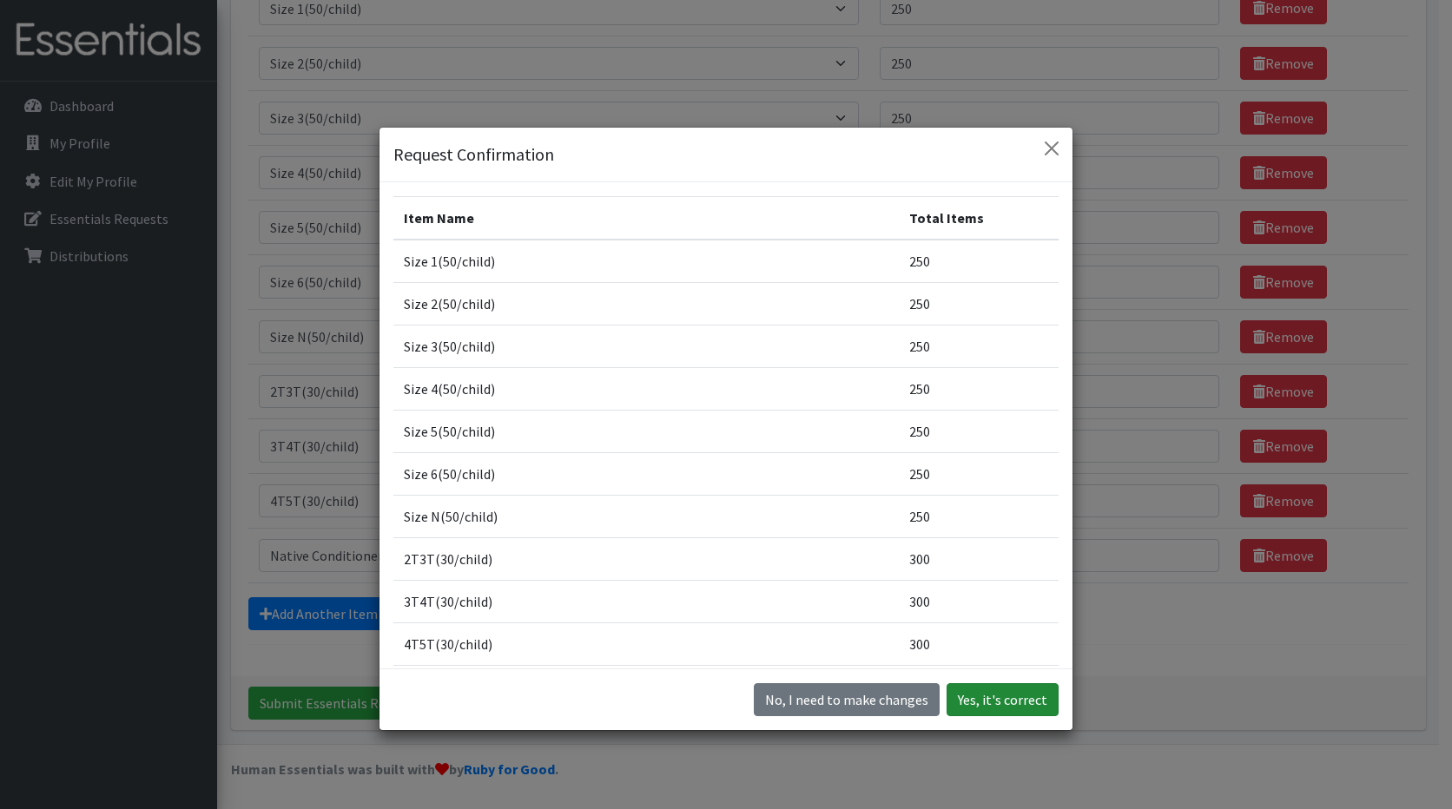
click at [1007, 710] on button "Yes, it's correct" at bounding box center [1003, 699] width 112 height 33
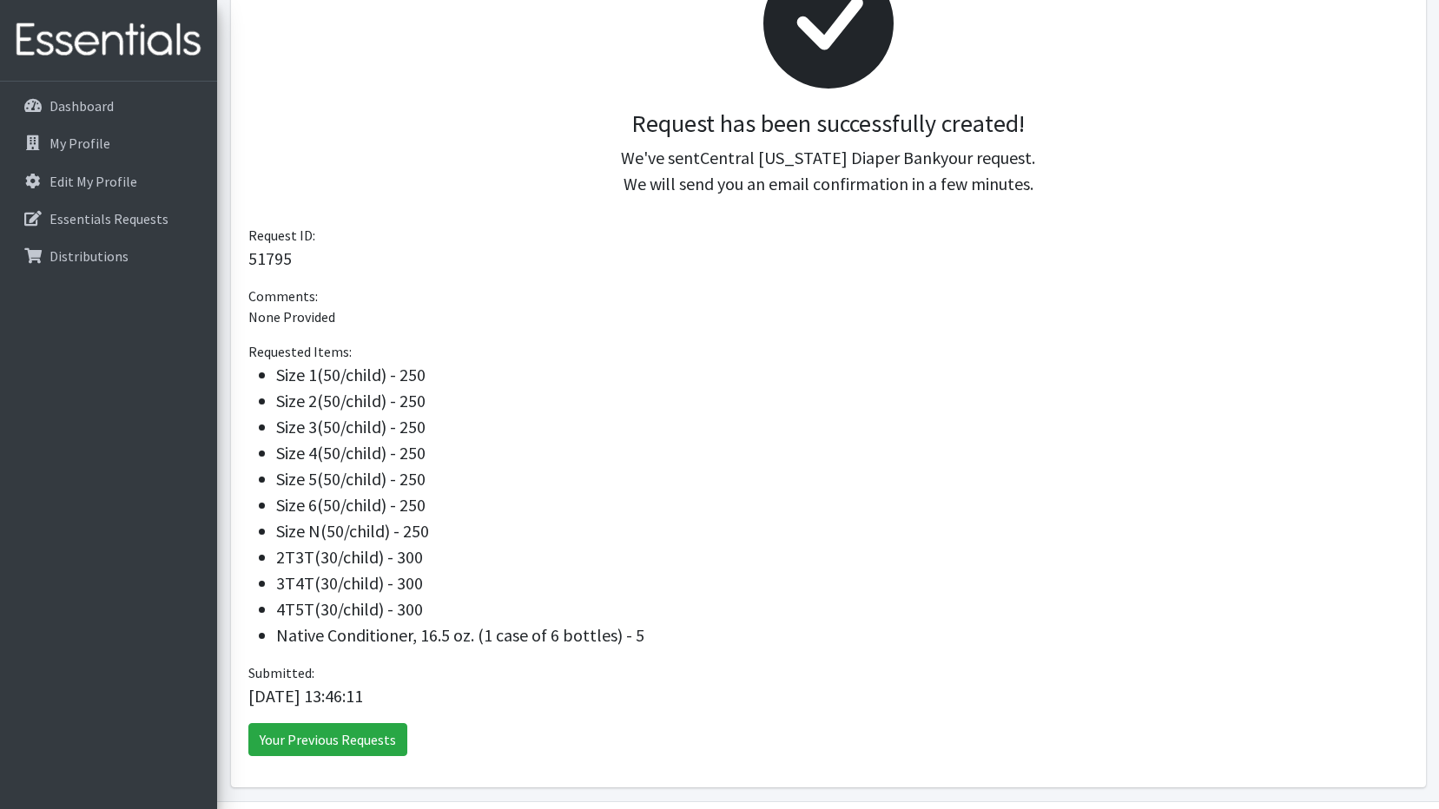
scroll to position [274, 0]
